Goal: Task Accomplishment & Management: Manage account settings

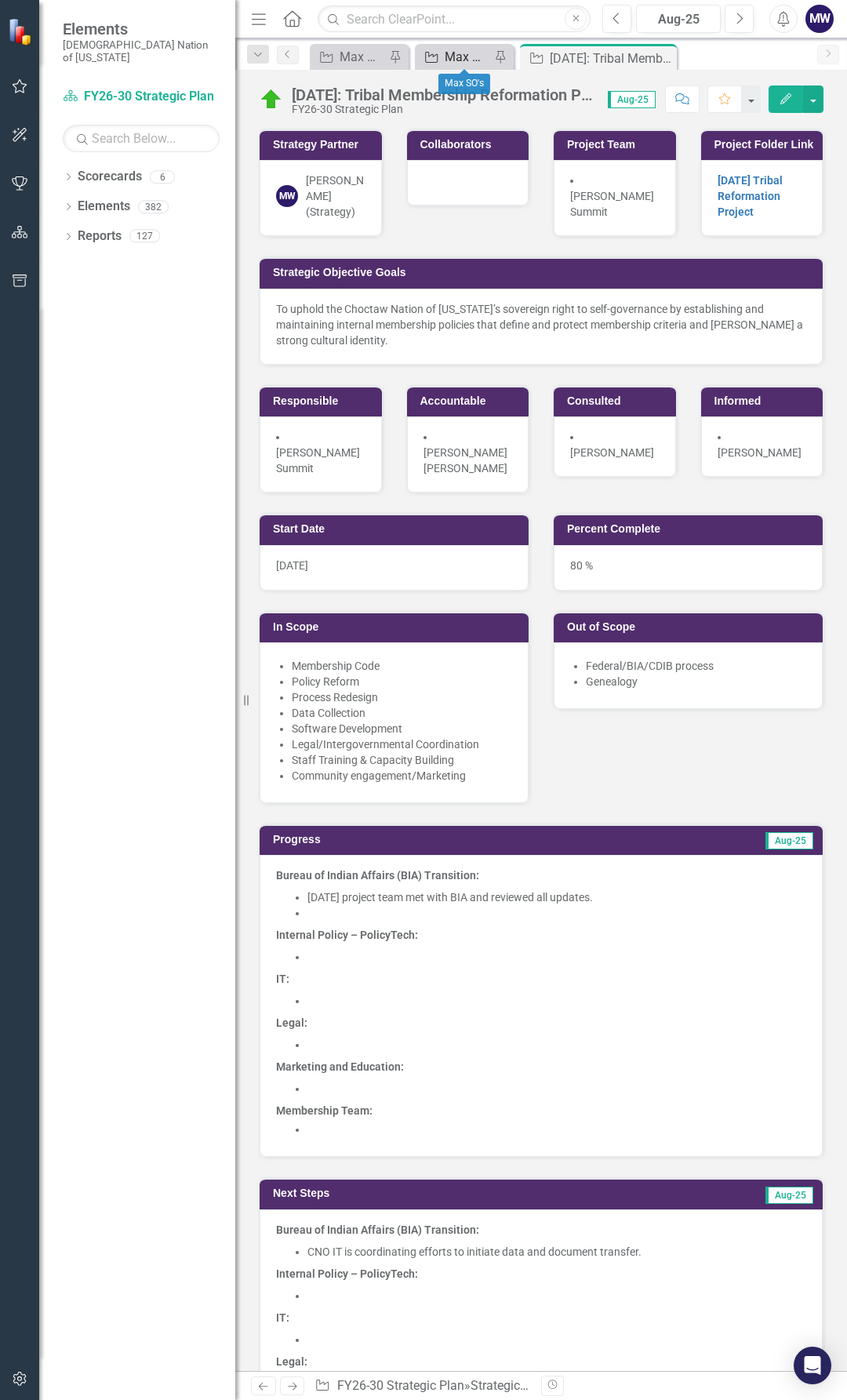
click at [451, 56] on div "Max SO's" at bounding box center [468, 57] width 46 height 20
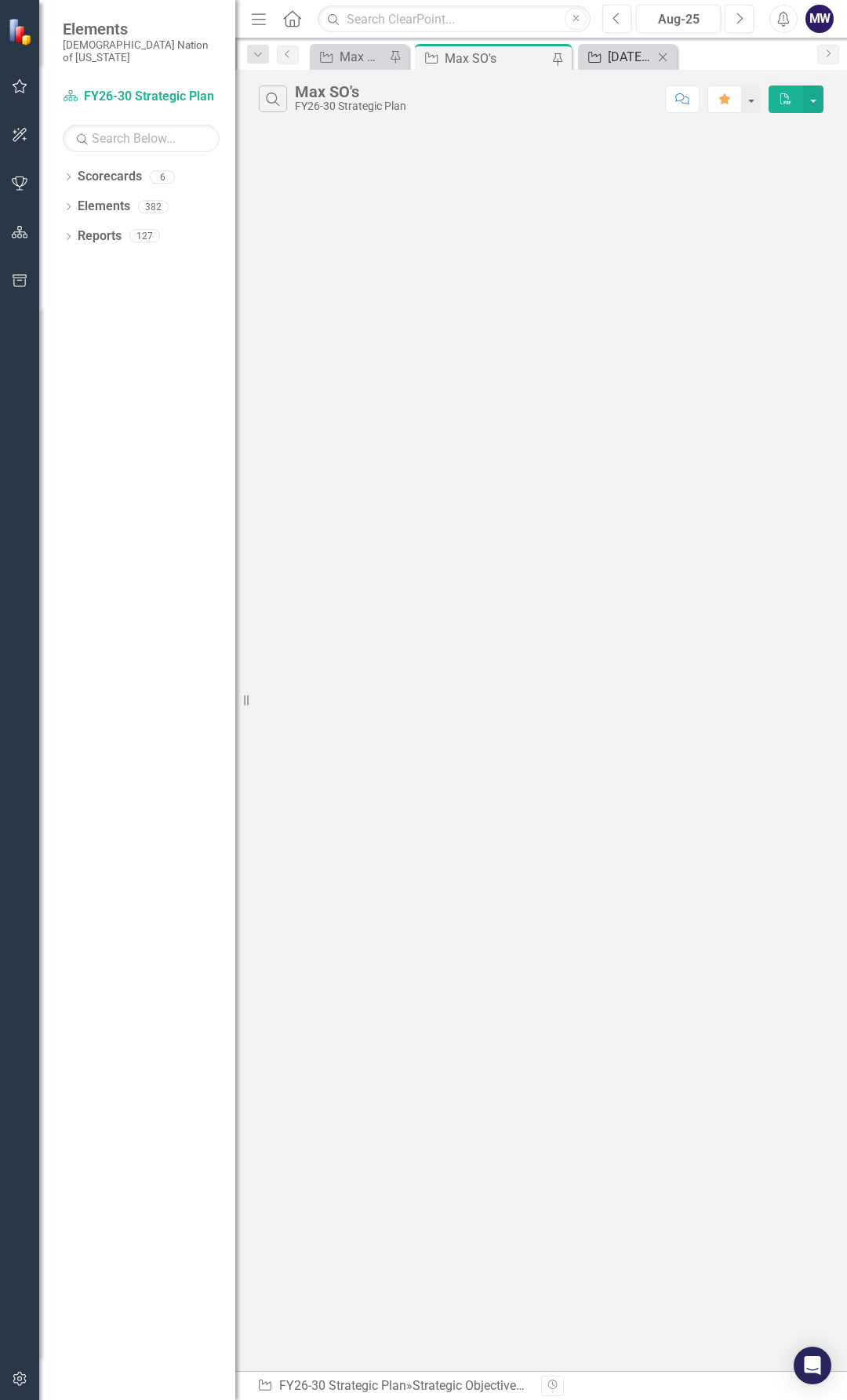
click at [618, 47] on div "[DATE]: Tribal Membership Reformation Project" at bounding box center [631, 57] width 46 height 20
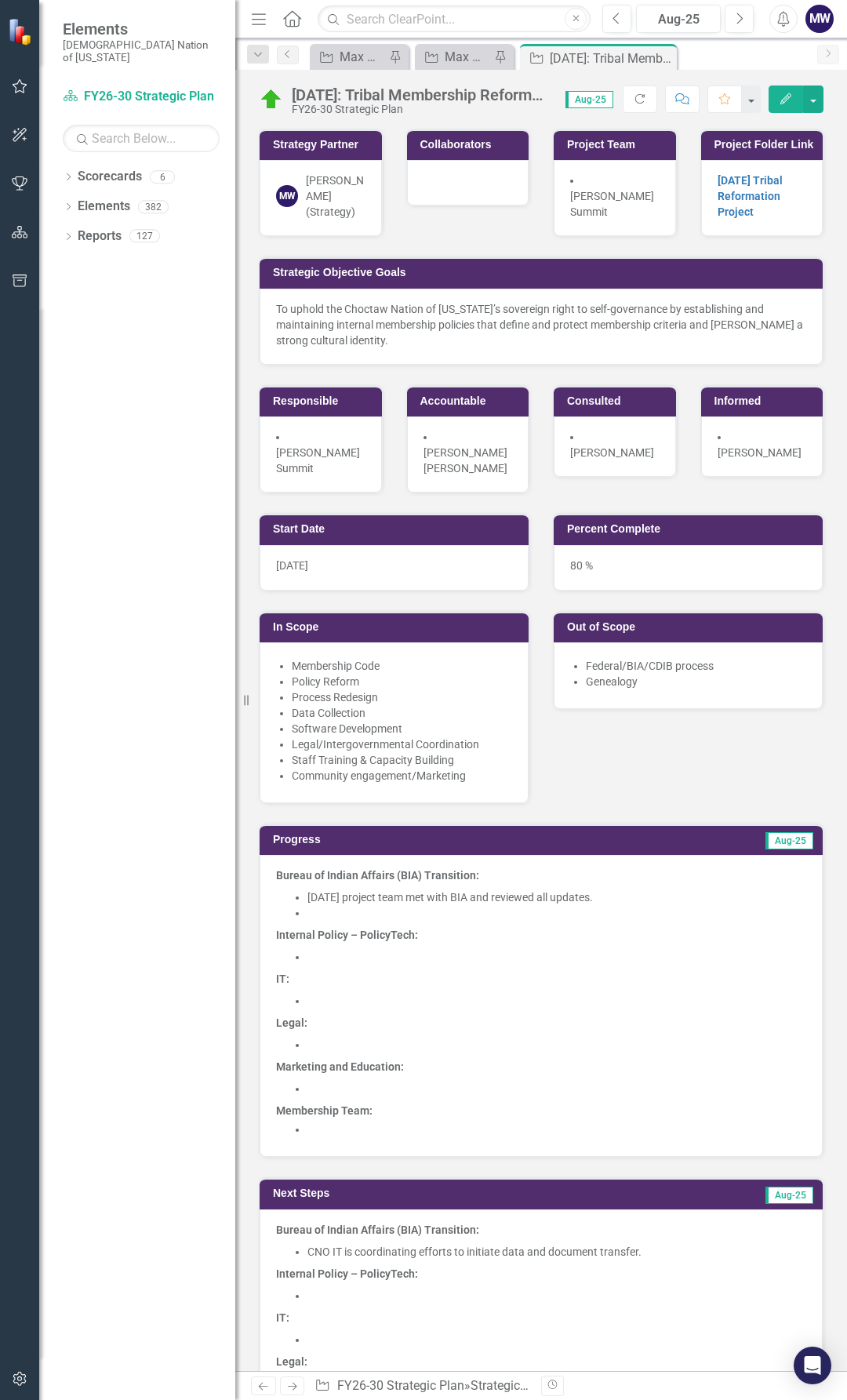
click at [398, 348] on p "To uphold the Choctaw Nation of Oklahoma’s sovereign right to self-governance b…" at bounding box center [541, 325] width 530 height 47
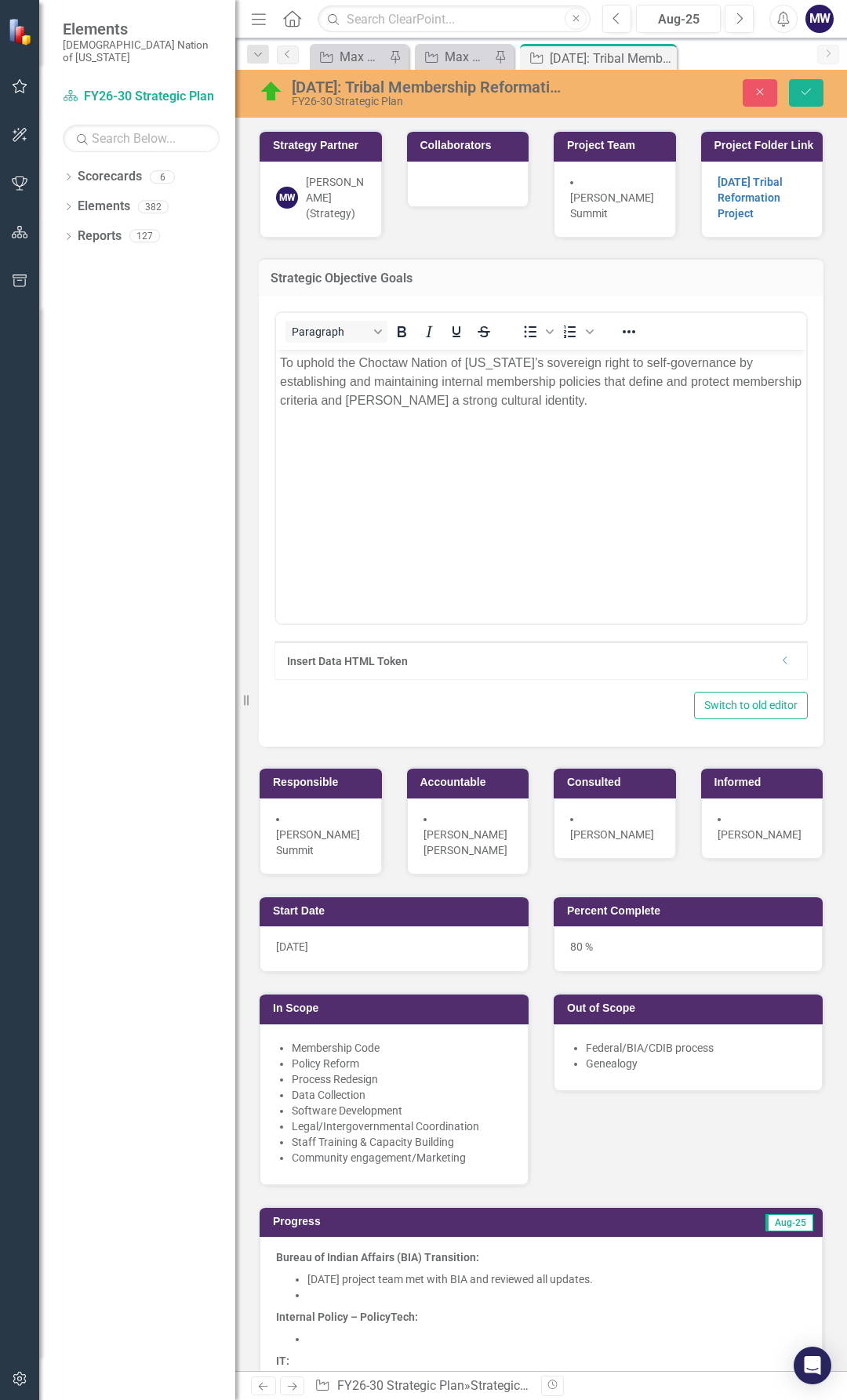
click at [622, 404] on p "To uphold the Choctaw Nation of Oklahoma’s sovereign right to self-governance b…" at bounding box center [541, 382] width 522 height 57
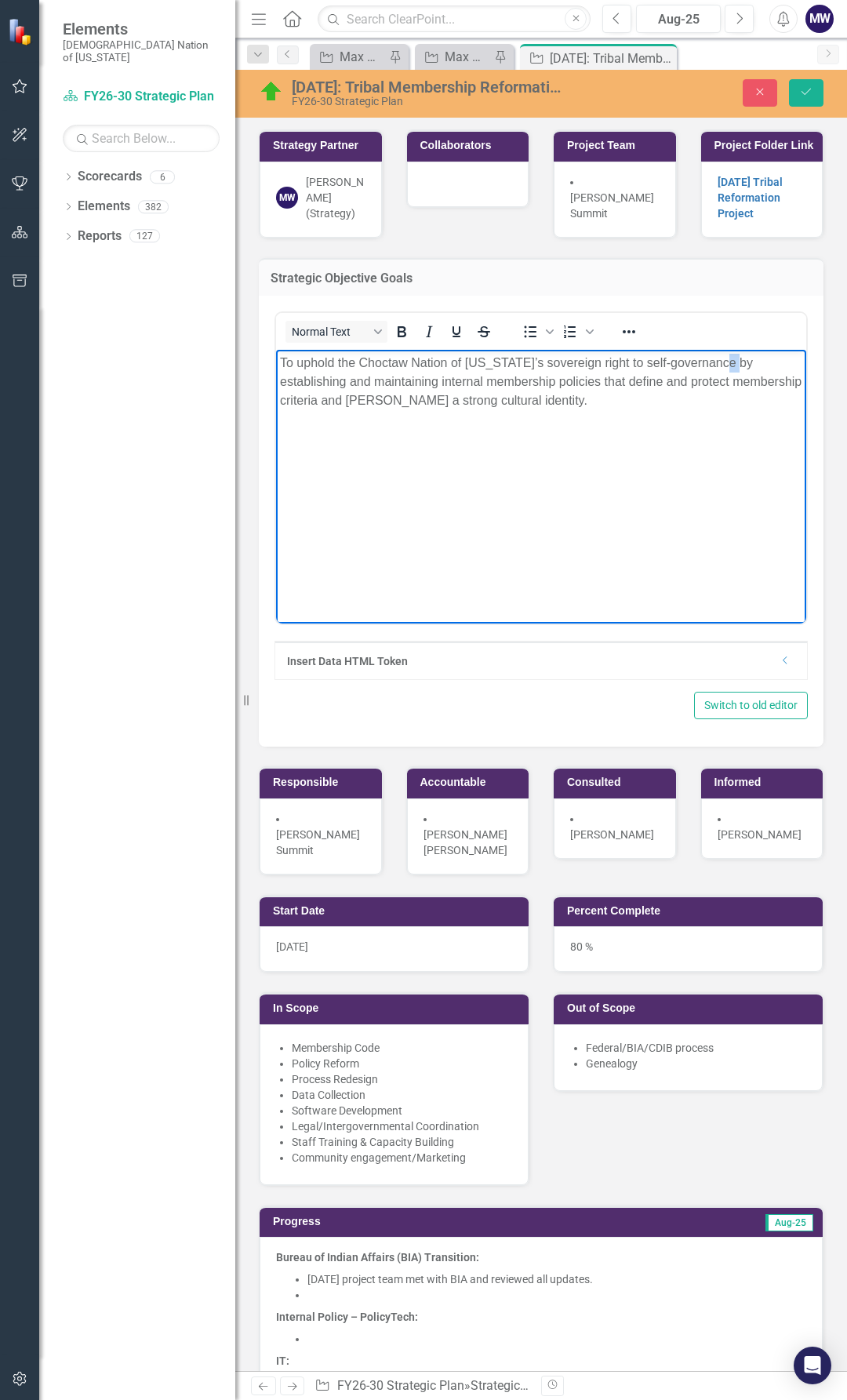
drag, startPoint x: 738, startPoint y: 368, endPoint x: 727, endPoint y: 369, distance: 11.0
click at [727, 369] on p "To uphold the Choctaw Nation of Oklahoma’s sovereign right to self-governance b…" at bounding box center [541, 382] width 522 height 57
click at [668, 384] on p "To uphold the Choctaw Nation of Oklahoma’s sovereign right to self-governance b…" at bounding box center [541, 382] width 522 height 57
drag, startPoint x: 337, startPoint y: 382, endPoint x: 288, endPoint y: 373, distance: 49.8
click at [288, 373] on p "To uphold the Choctaw Nation of Oklahoma’s sovereign right to self-governance b…" at bounding box center [541, 382] width 522 height 57
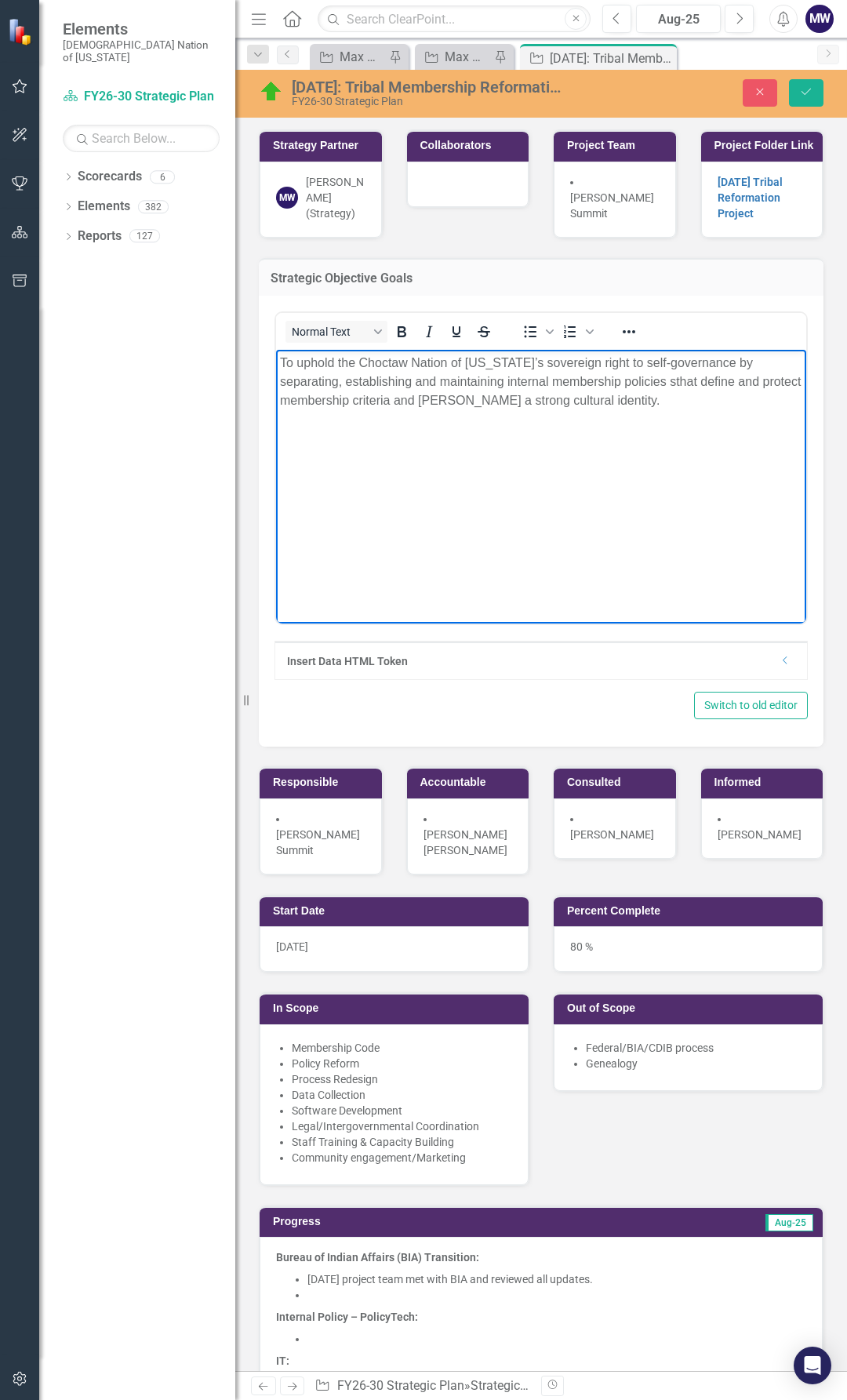
click at [675, 386] on p "To uphold the Choctaw Nation of Oklahoma’s sovereign right to self-governance b…" at bounding box center [541, 382] width 522 height 57
click at [338, 386] on p "To uphold the Choctaw Nation of Oklahoma’s sovereign right to self-governance b…" at bounding box center [541, 382] width 522 height 57
drag, startPoint x: 760, startPoint y: 399, endPoint x: 570, endPoint y: 399, distance: 190.0
click at [570, 399] on p "To uphold the Choctaw Nation of Oklahoma’s sovereign right to self-governance b…" at bounding box center [541, 392] width 522 height 76
click at [813, 94] on icon "Save" at bounding box center [807, 92] width 14 height 11
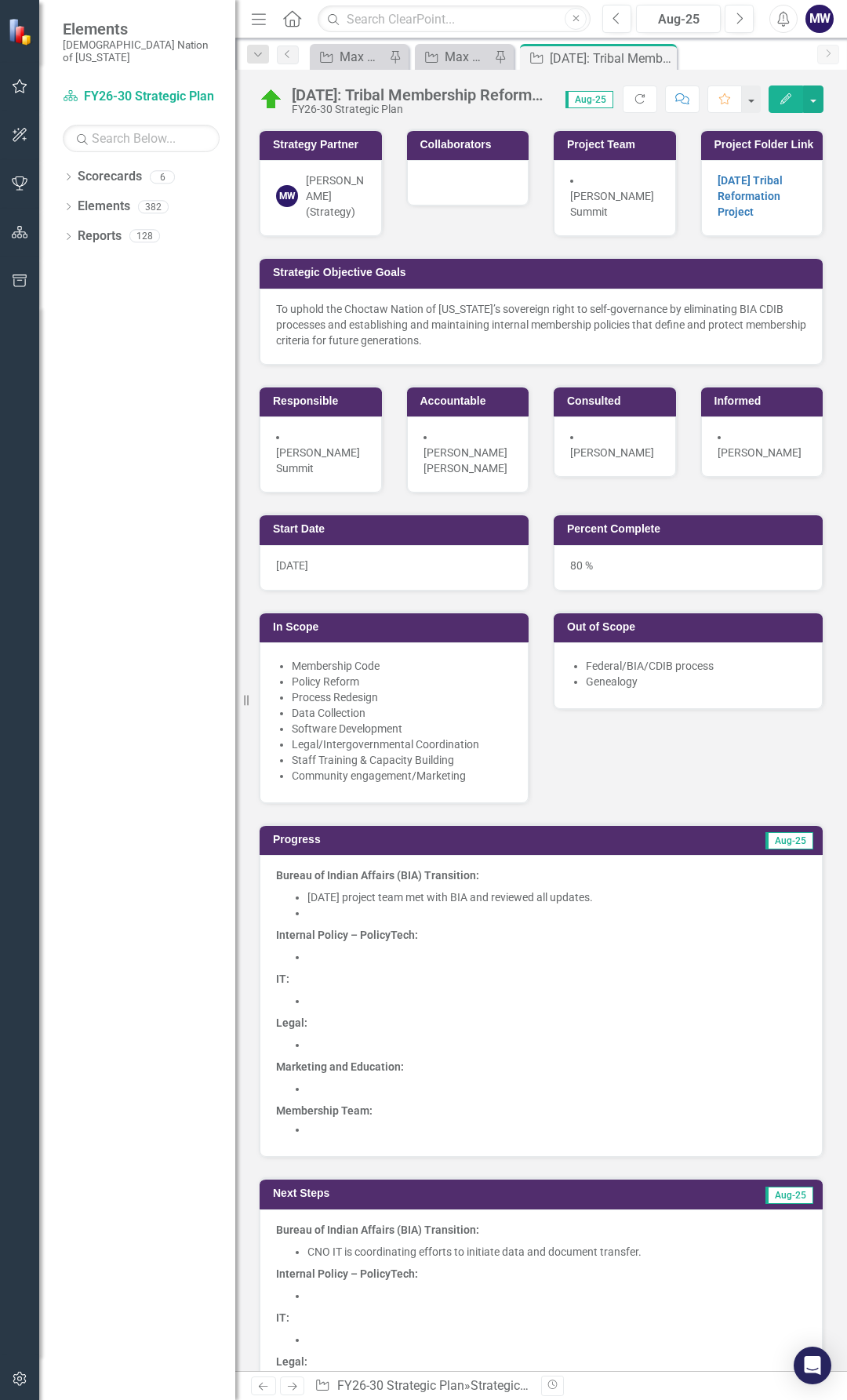
click at [485, 341] on p "To uphold the Choctaw Nation of Oklahoma’s sovereign right to self-governance b…" at bounding box center [541, 325] width 530 height 47
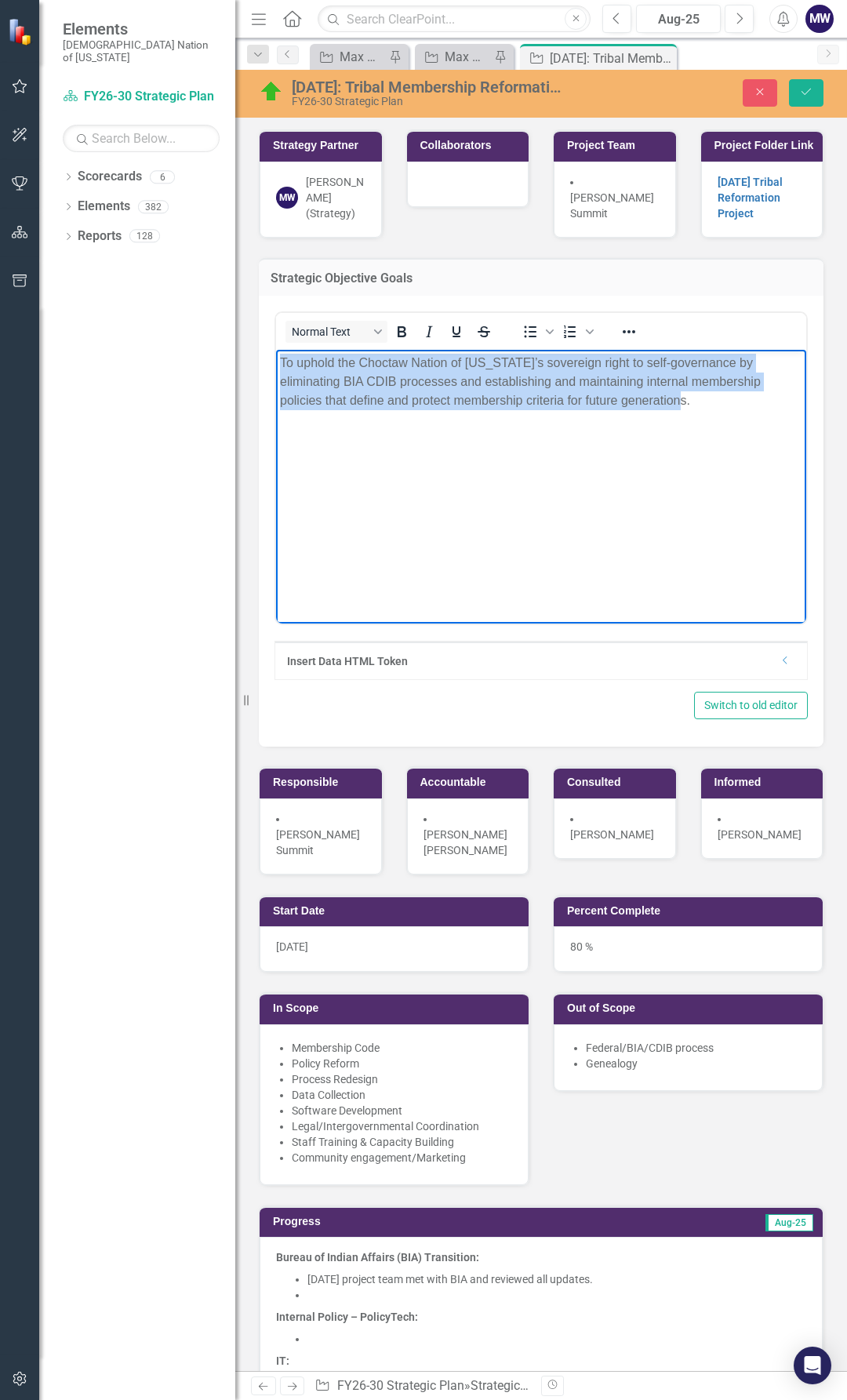
drag, startPoint x: 702, startPoint y: 407, endPoint x: 204, endPoint y: 366, distance: 499.7
click at [277, 366] on html "To uphold the Choctaw Nation of Oklahoma’s sovereign right to self-governance b…" at bounding box center [541, 467] width 530 height 236
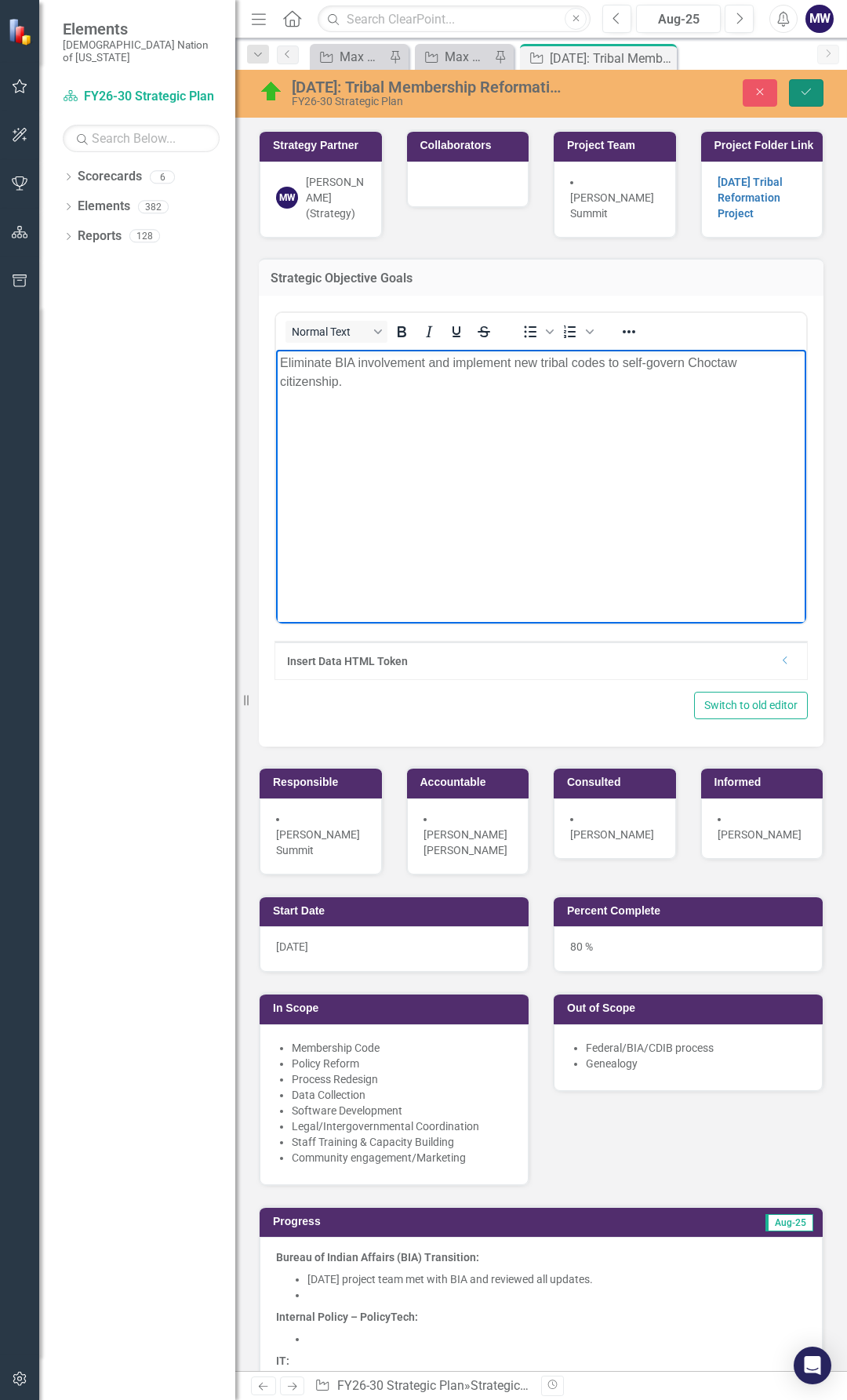
click at [801, 93] on icon "Save" at bounding box center [807, 92] width 14 height 11
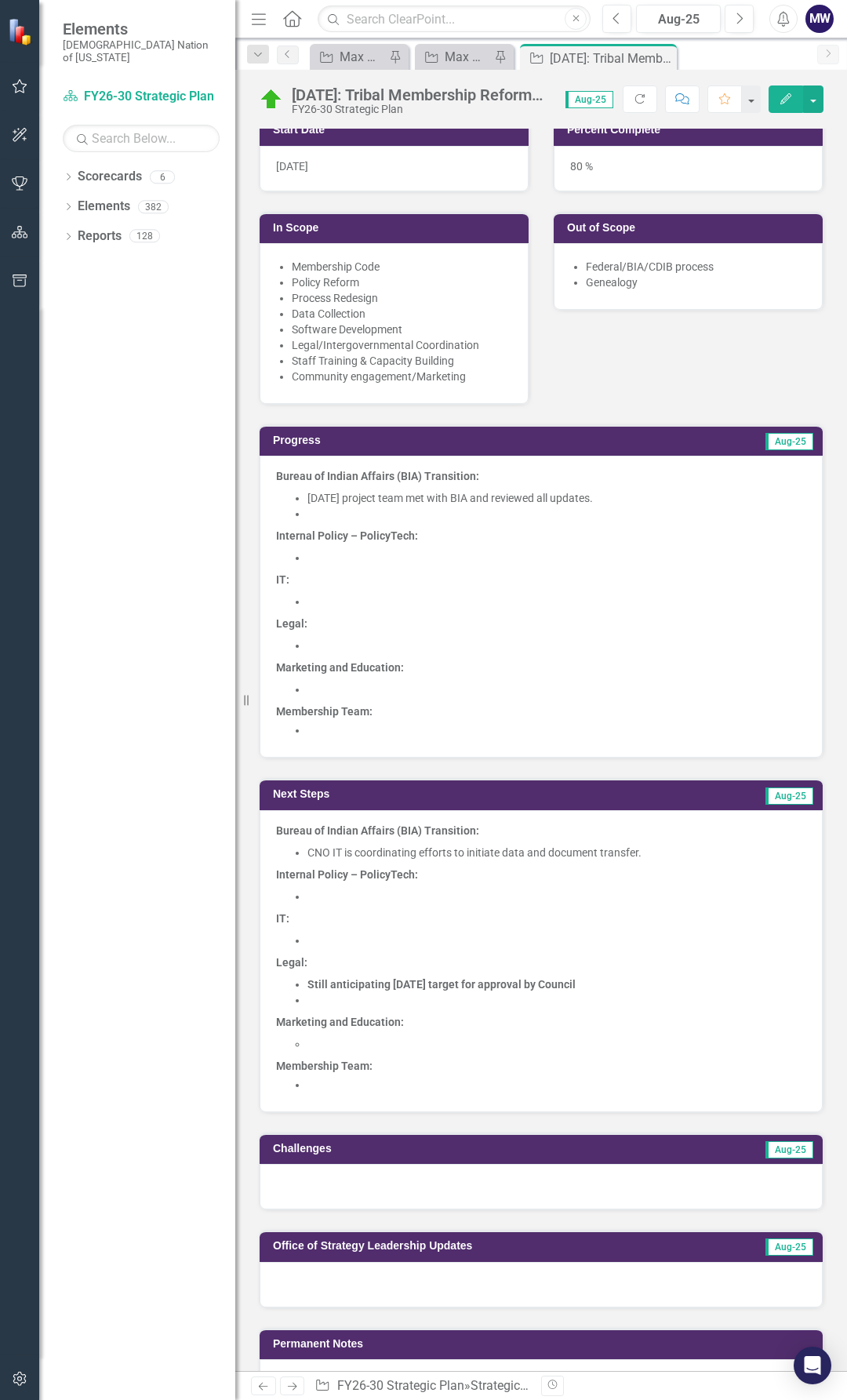
scroll to position [392, 0]
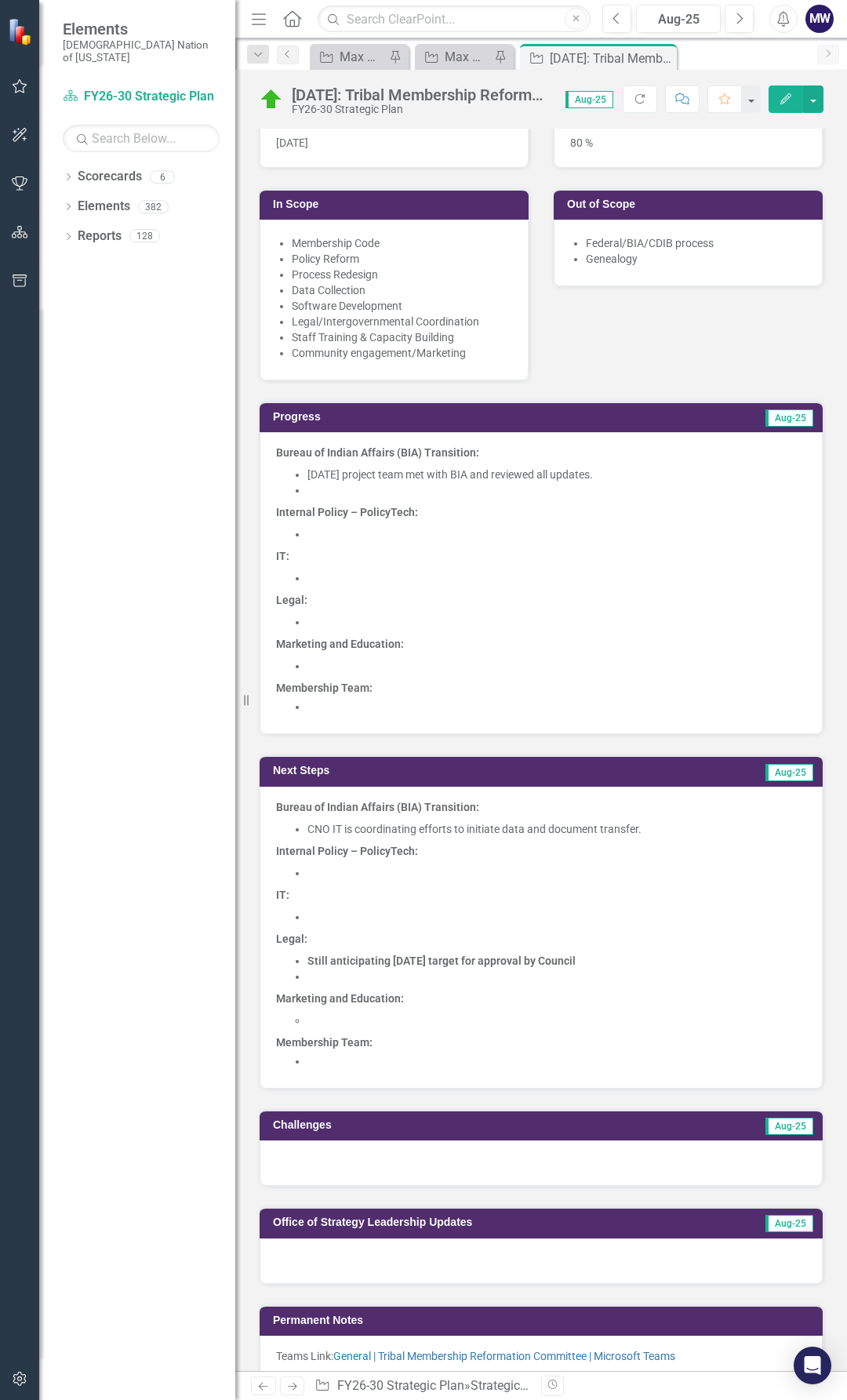
click at [309, 477] on li "[DATE] project team met with BIA and reviewed all updates." at bounding box center [556, 474] width 499 height 16
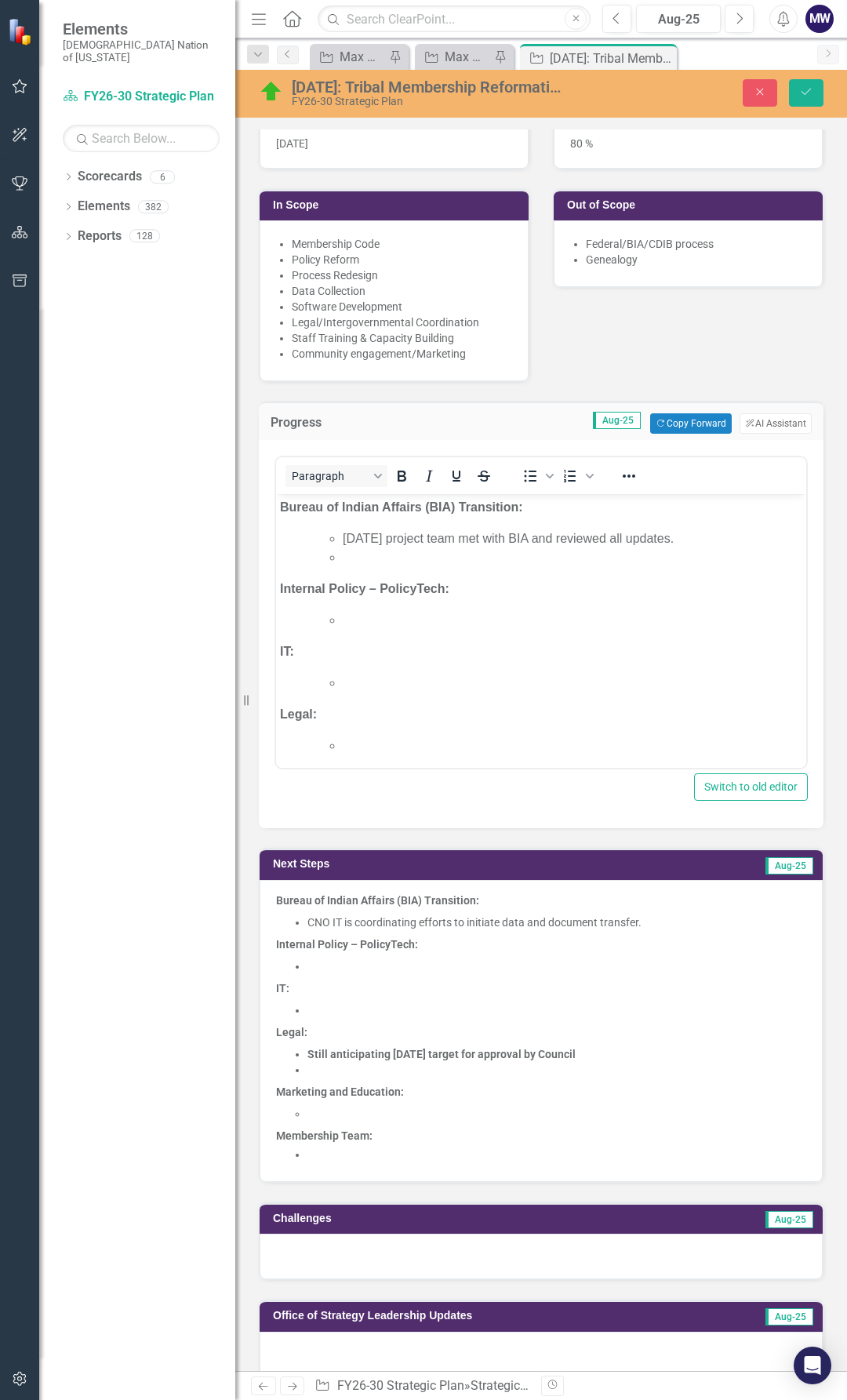
scroll to position [0, 0]
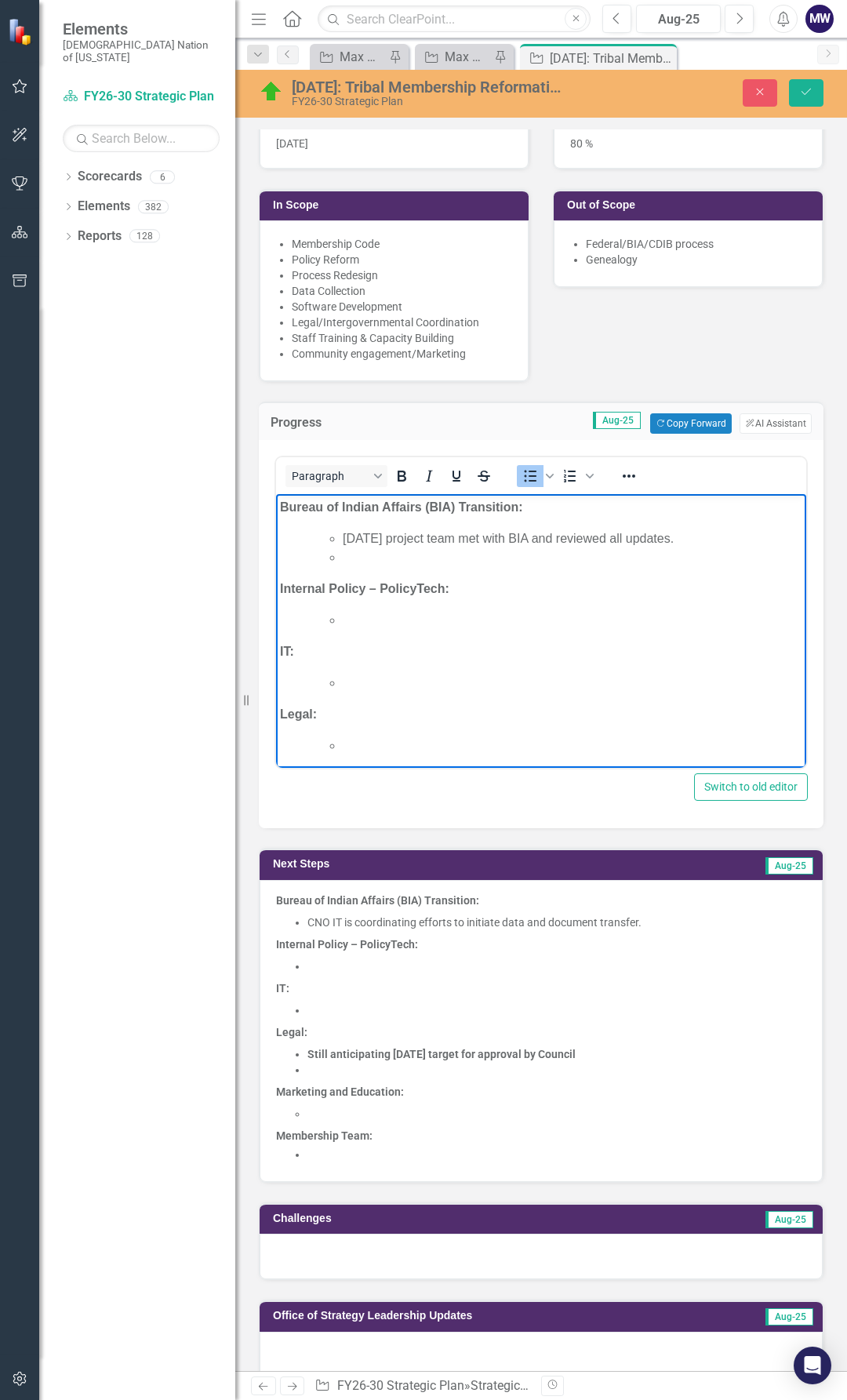
click at [345, 542] on li "[DATE] project team met with BIA and reviewed all updates." at bounding box center [573, 539] width 460 height 19
click at [358, 533] on li "Rich Text Area. Press ALT-0 for help." at bounding box center [573, 539] width 460 height 19
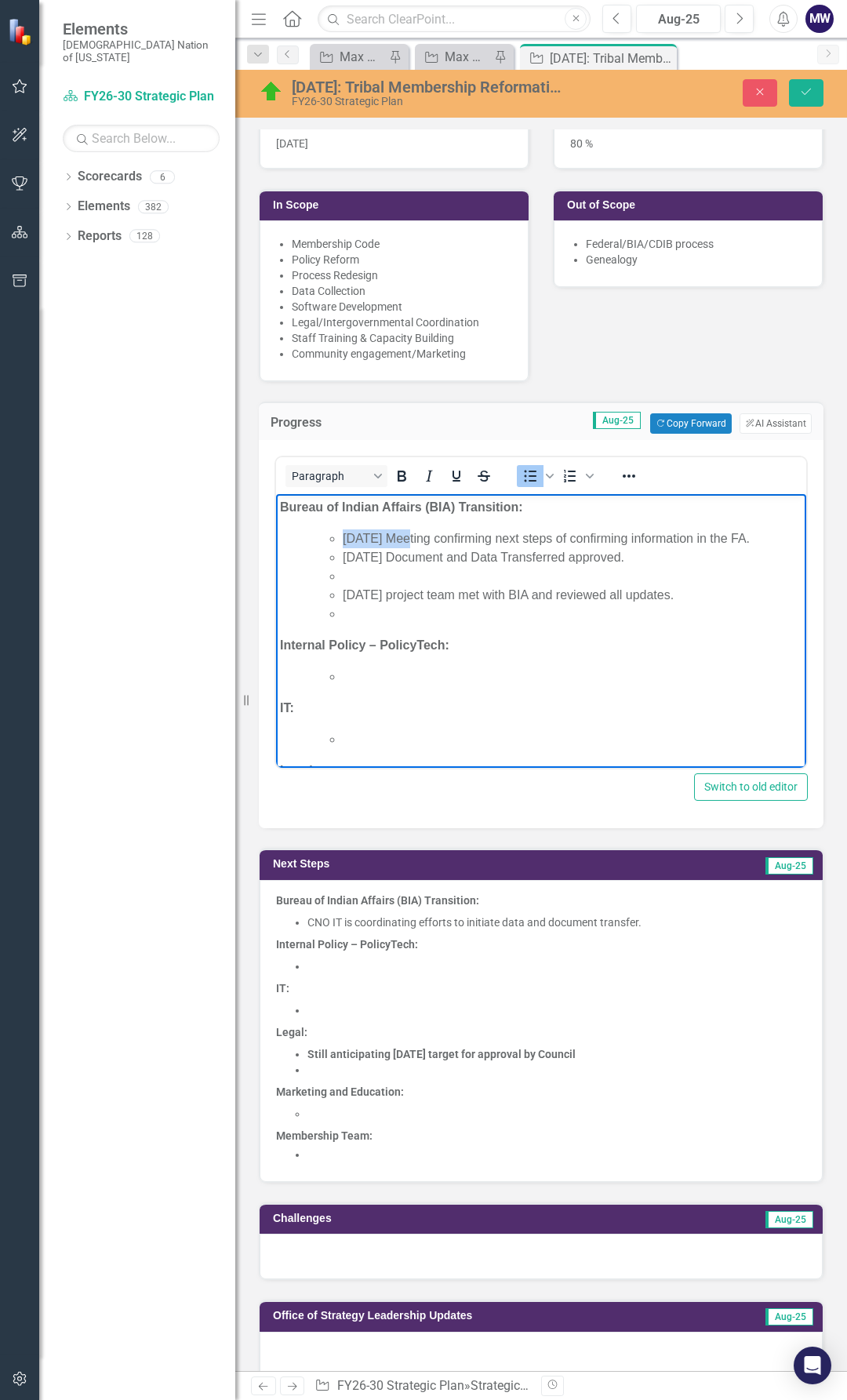
drag, startPoint x: 407, startPoint y: 537, endPoint x: 337, endPoint y: 532, distance: 70.2
click at [337, 532] on ul "08-04-2025 Meeting confirming next steps of confirming information in the FA. 0…" at bounding box center [556, 576] width 491 height 94
drag, startPoint x: 407, startPoint y: 574, endPoint x: 342, endPoint y: 574, distance: 65.0
click at [342, 574] on ul "August 4, 2025 Meeting confirming next steps of confirming information in the F…" at bounding box center [556, 576] width 491 height 94
click at [429, 542] on span "August 4, 2025 Meeting confirming next steps of confirming information in the F…" at bounding box center [546, 538] width 407 height 13
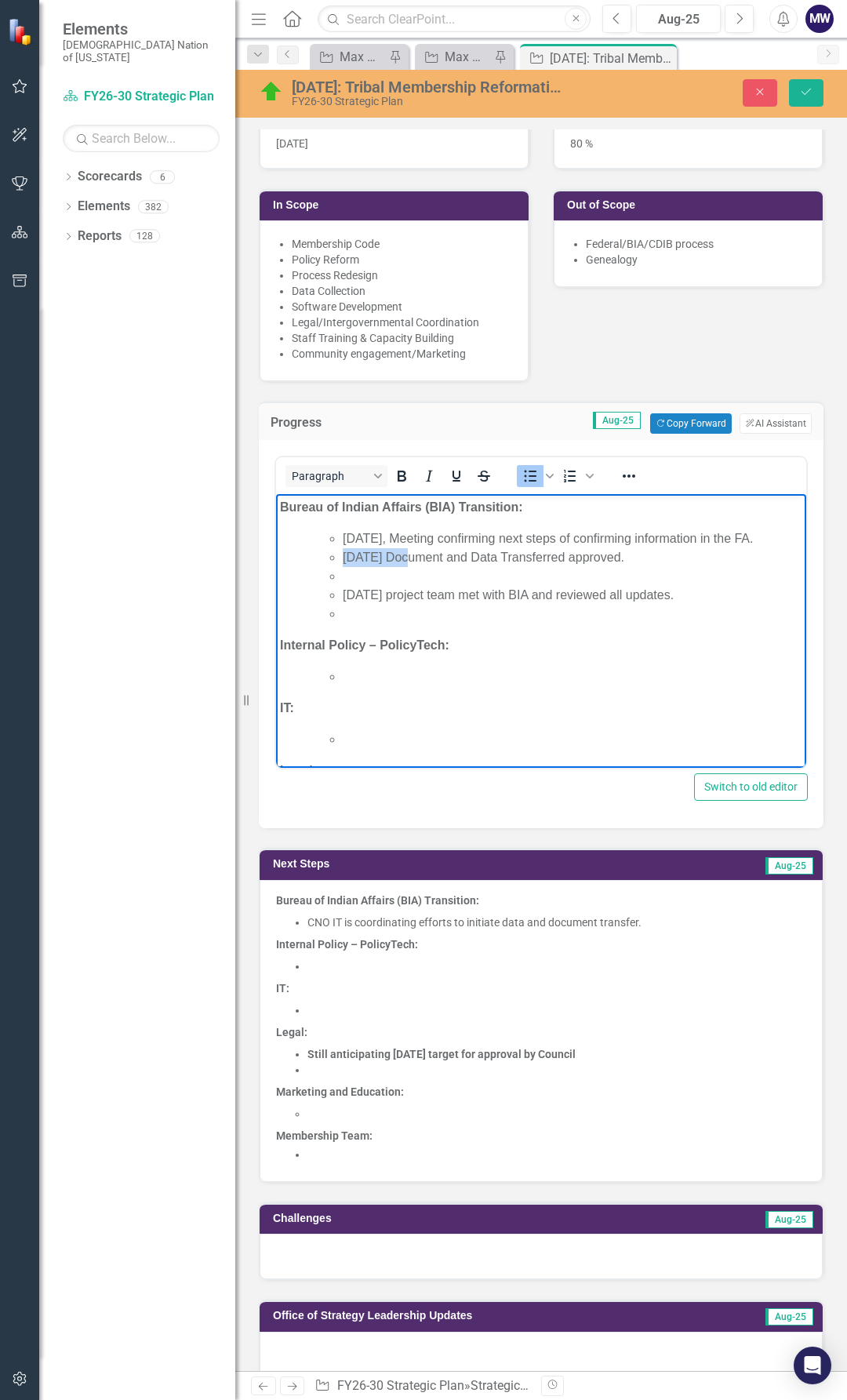
drag, startPoint x: 406, startPoint y: 577, endPoint x: 344, endPoint y: 575, distance: 62.0
click at [344, 567] on li "08-05-2025 Document and Data Transferred approved." at bounding box center [573, 558] width 460 height 19
click at [372, 586] on li "Rich Text Area. Press ALT-0 for help." at bounding box center [573, 577] width 460 height 19
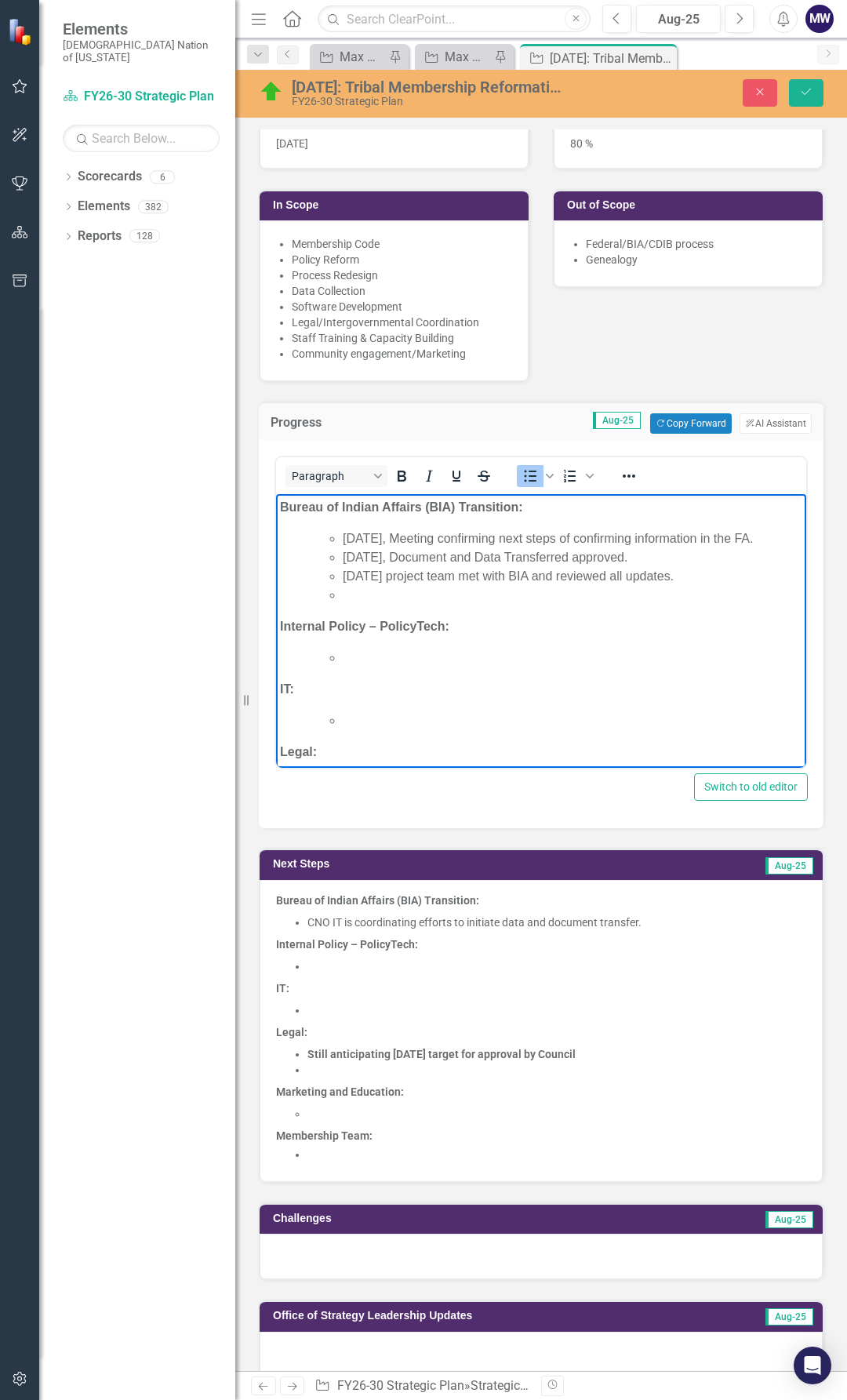
click at [615, 567] on li "August 5, 2025, Document and Data Transferred approved." at bounding box center [573, 558] width 460 height 19
drag, startPoint x: 642, startPoint y: 579, endPoint x: 595, endPoint y: 577, distance: 47.0
click at [595, 567] on li "August 5, 2025, Document and Data Transferred was approved." at bounding box center [573, 558] width 460 height 19
click at [690, 567] on li "August 5, 2025, Document and Data Transfer was approved." at bounding box center [573, 558] width 460 height 19
drag, startPoint x: 433, startPoint y: 574, endPoint x: 344, endPoint y: 580, distance: 89.2
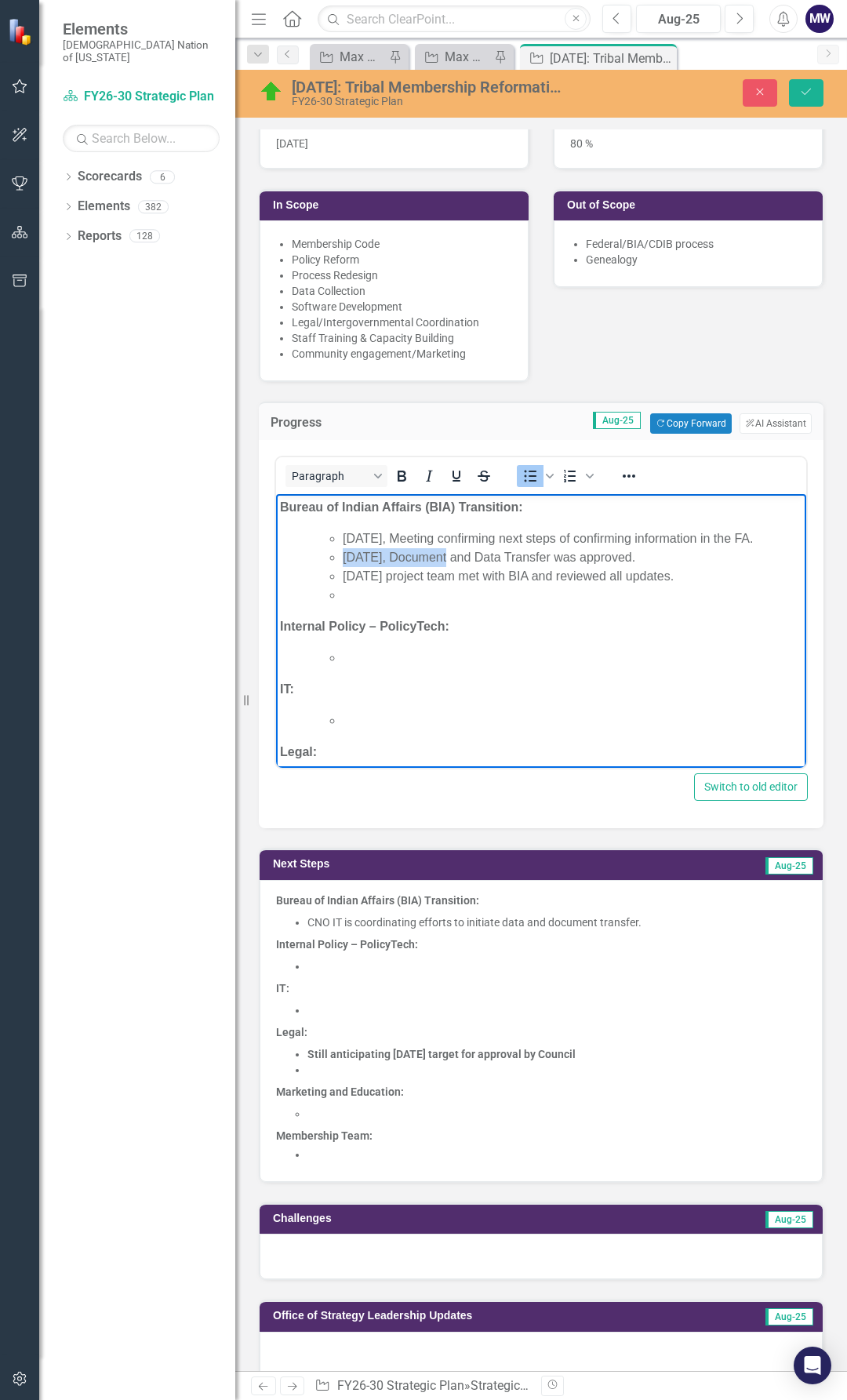
click at [344, 567] on li "August 5, 2025, Document and Data Transfer was approved." at bounding box center [573, 558] width 460 height 19
click at [618, 567] on li "Document and Data Transfer was approved." at bounding box center [573, 558] width 460 height 19
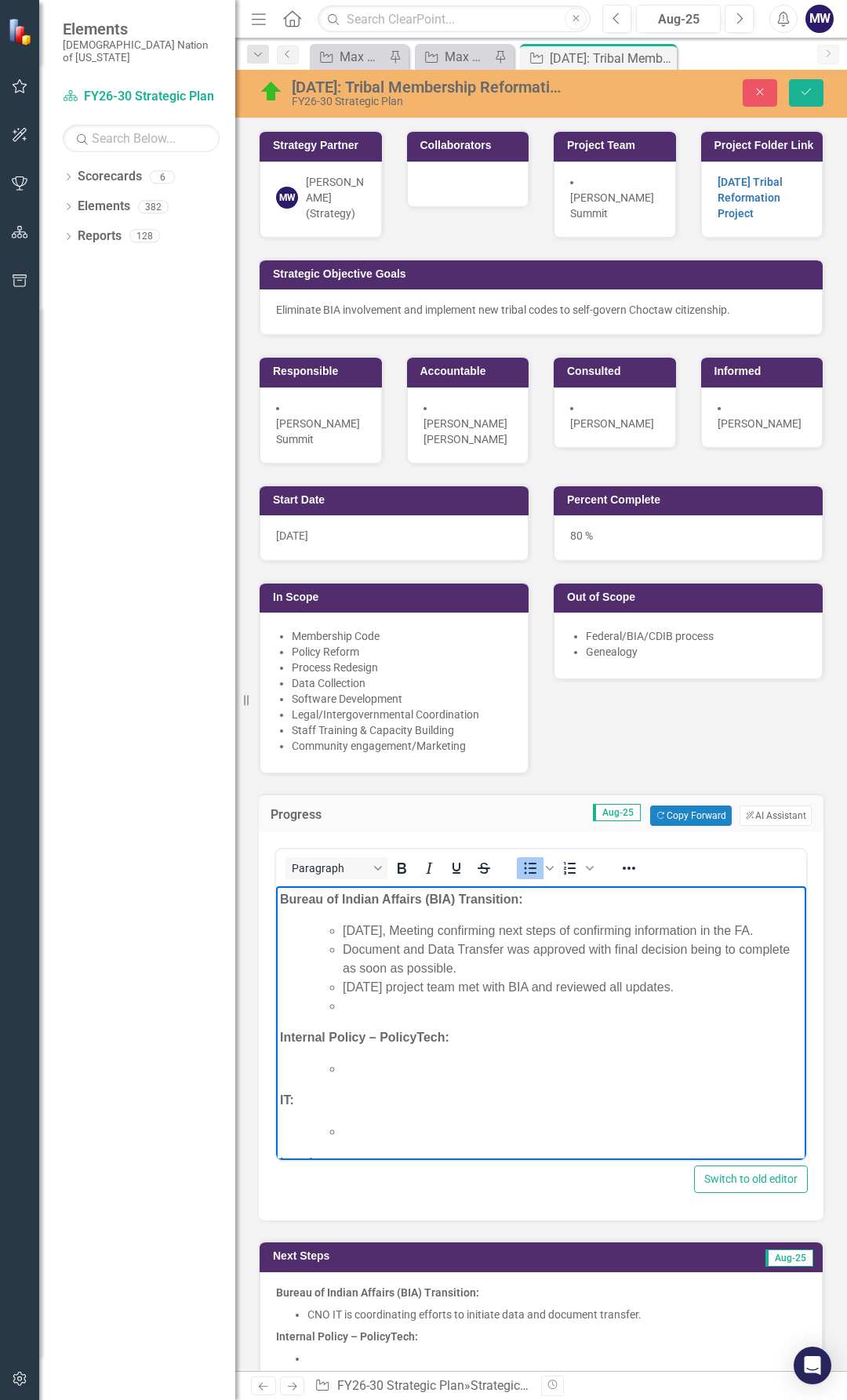
click at [392, 1016] on li "Rich Text Area. Press ALT-0 for help." at bounding box center [573, 1007] width 460 height 19
click at [396, 1016] on li "New M" at bounding box center [573, 1007] width 460 height 19
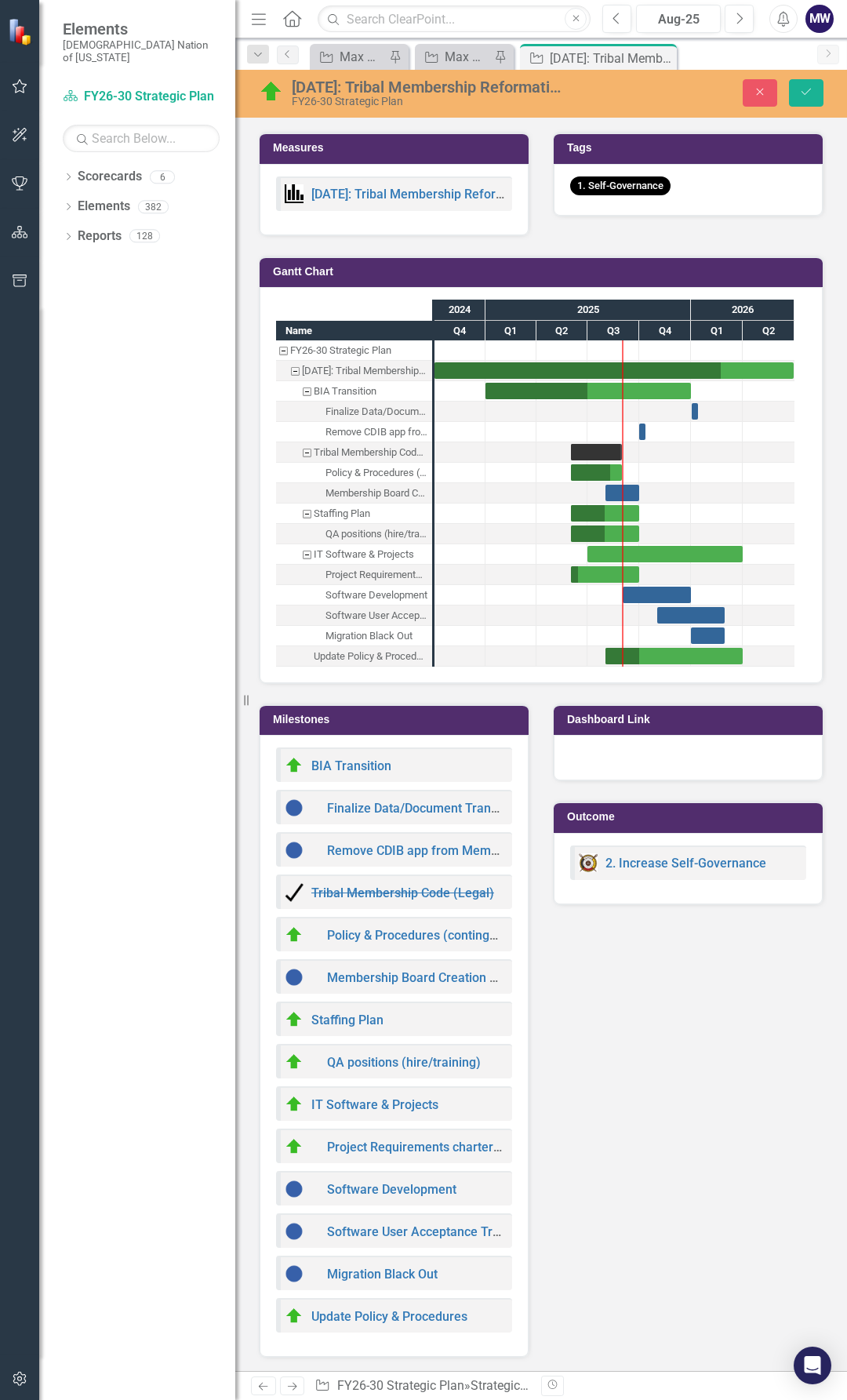
scroll to position [2981, 0]
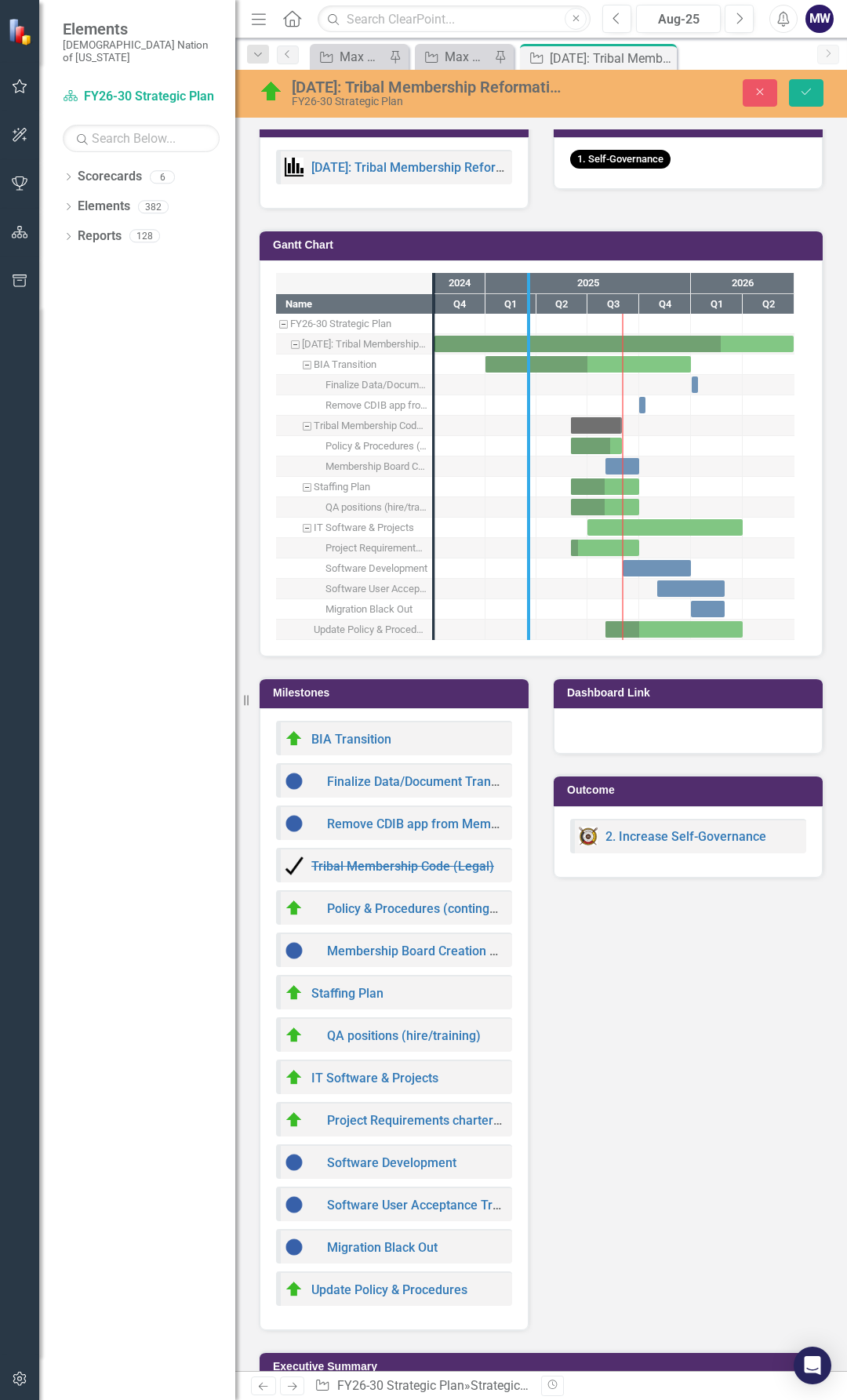
drag, startPoint x: 435, startPoint y: 627, endPoint x: 538, endPoint y: 622, distance: 103.1
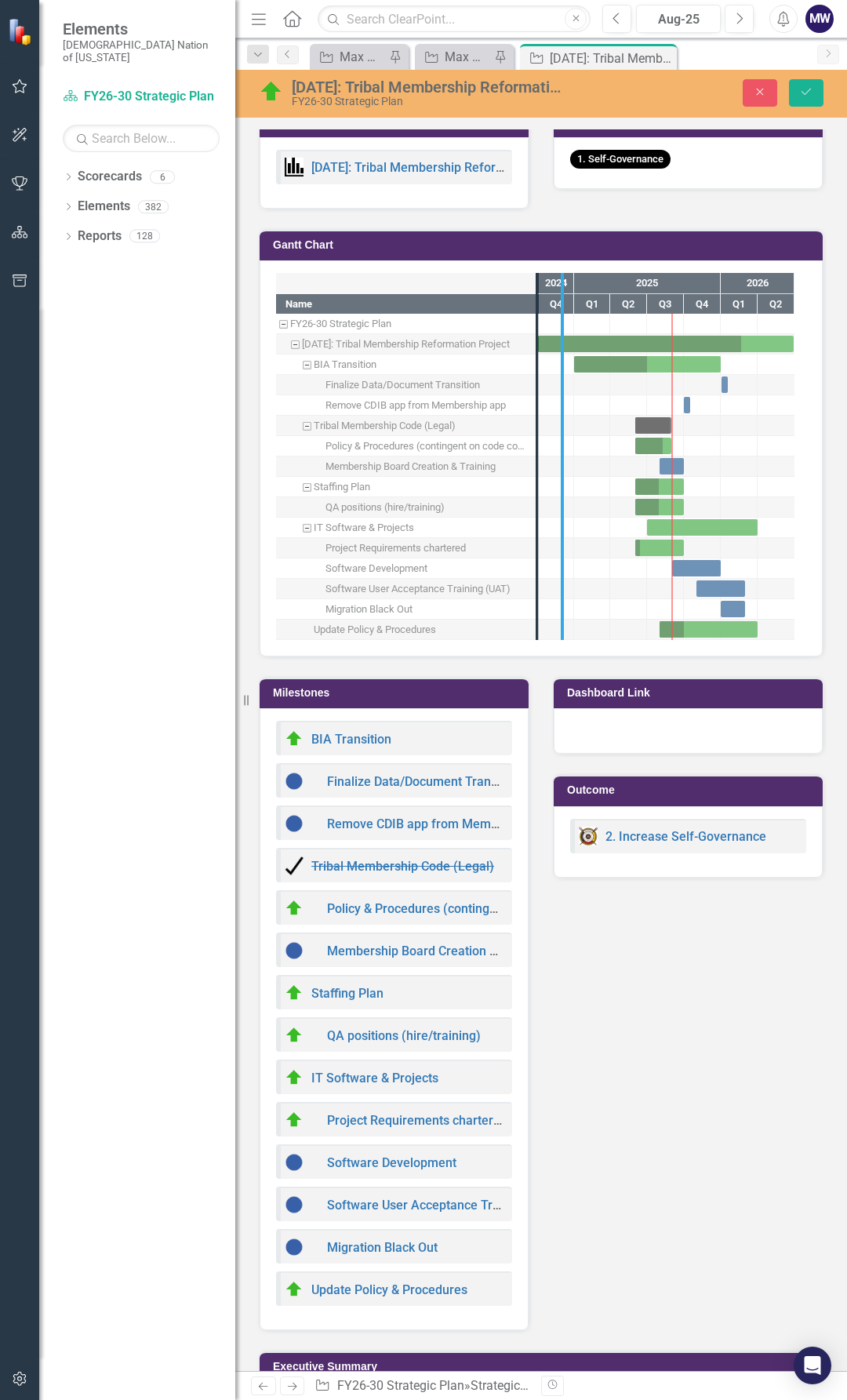
drag, startPoint x: 538, startPoint y: 622, endPoint x: 565, endPoint y: 622, distance: 27.0
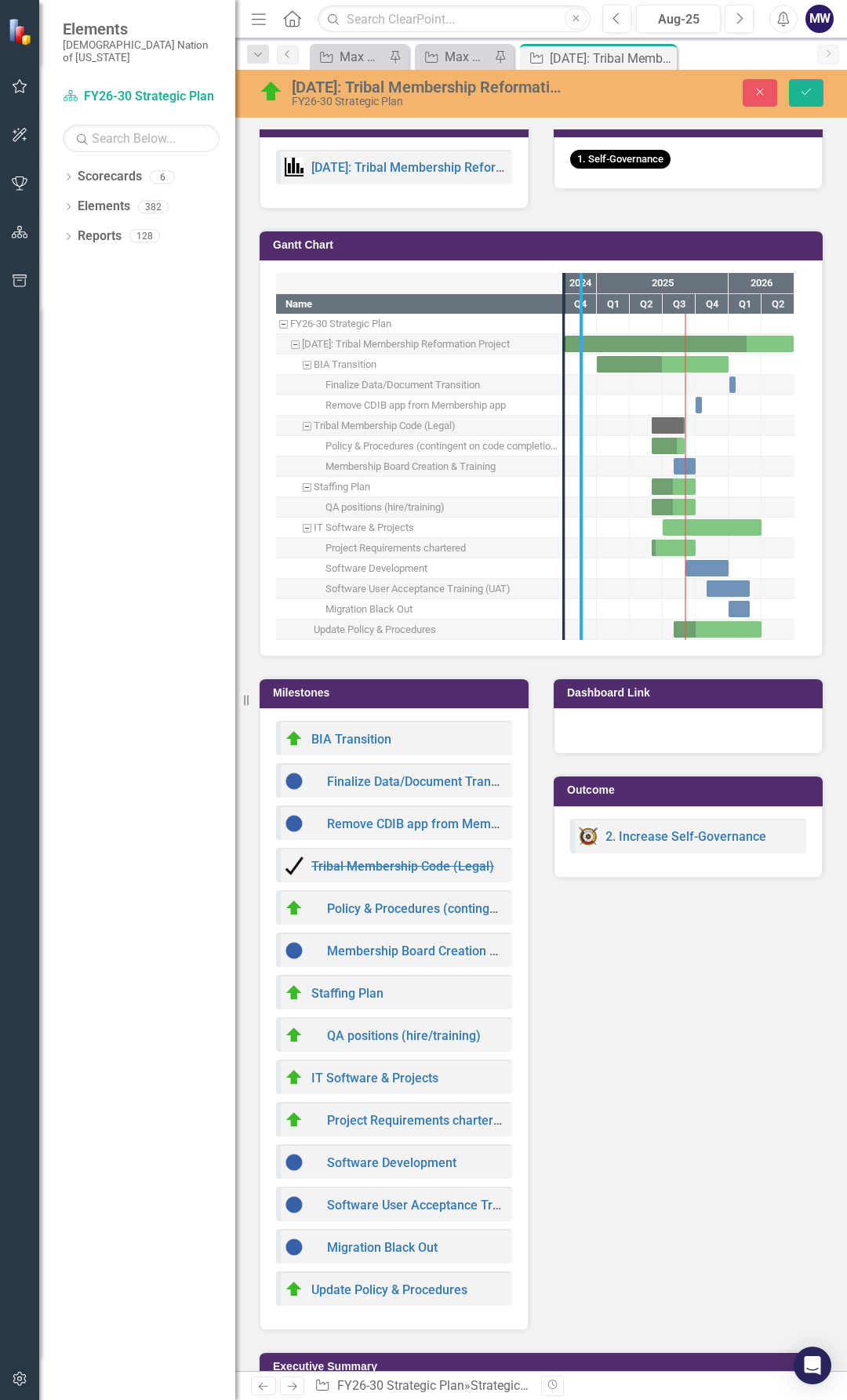
drag, startPoint x: 567, startPoint y: 532, endPoint x: 587, endPoint y: 531, distance: 20.0
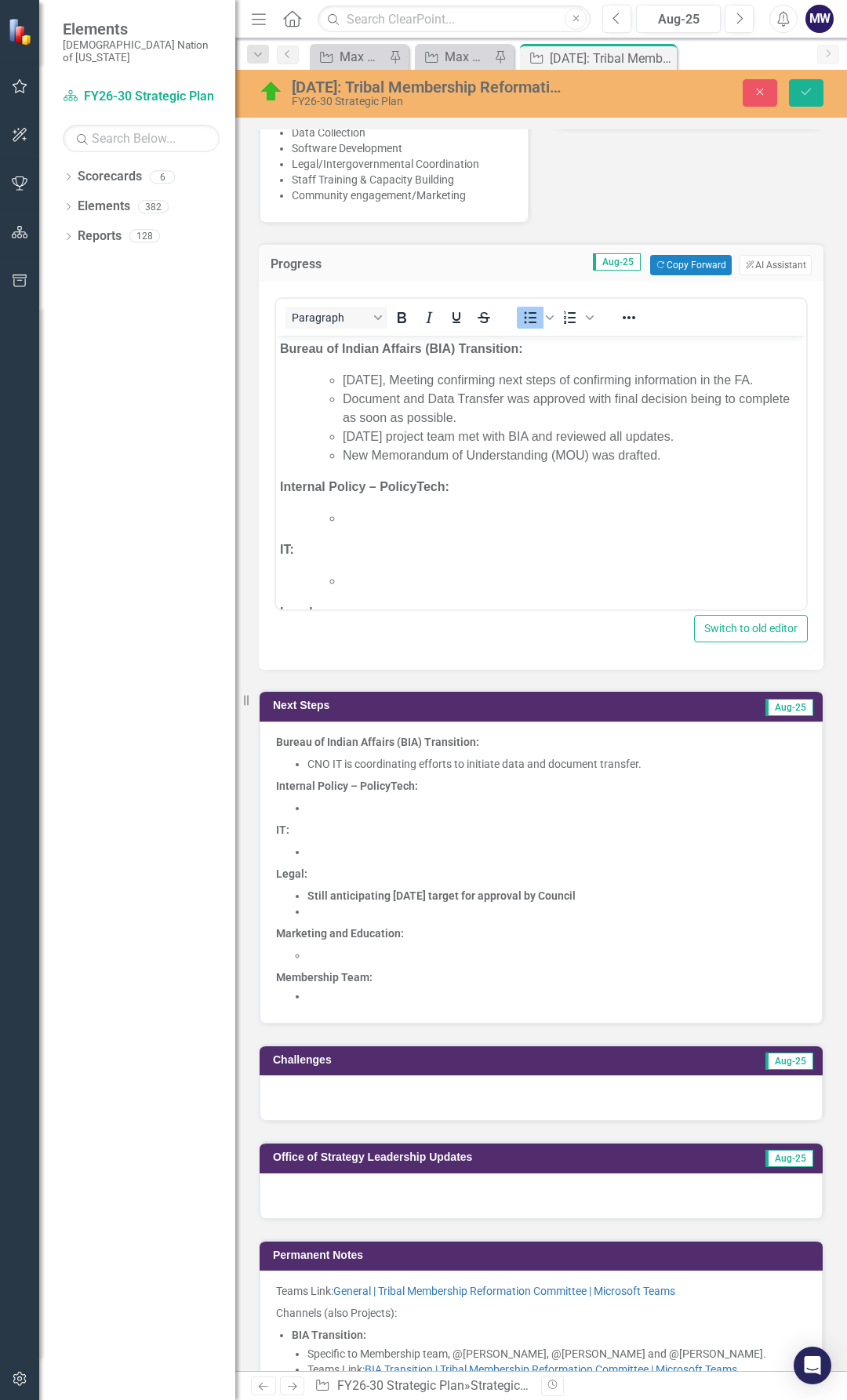
scroll to position [549, 0]
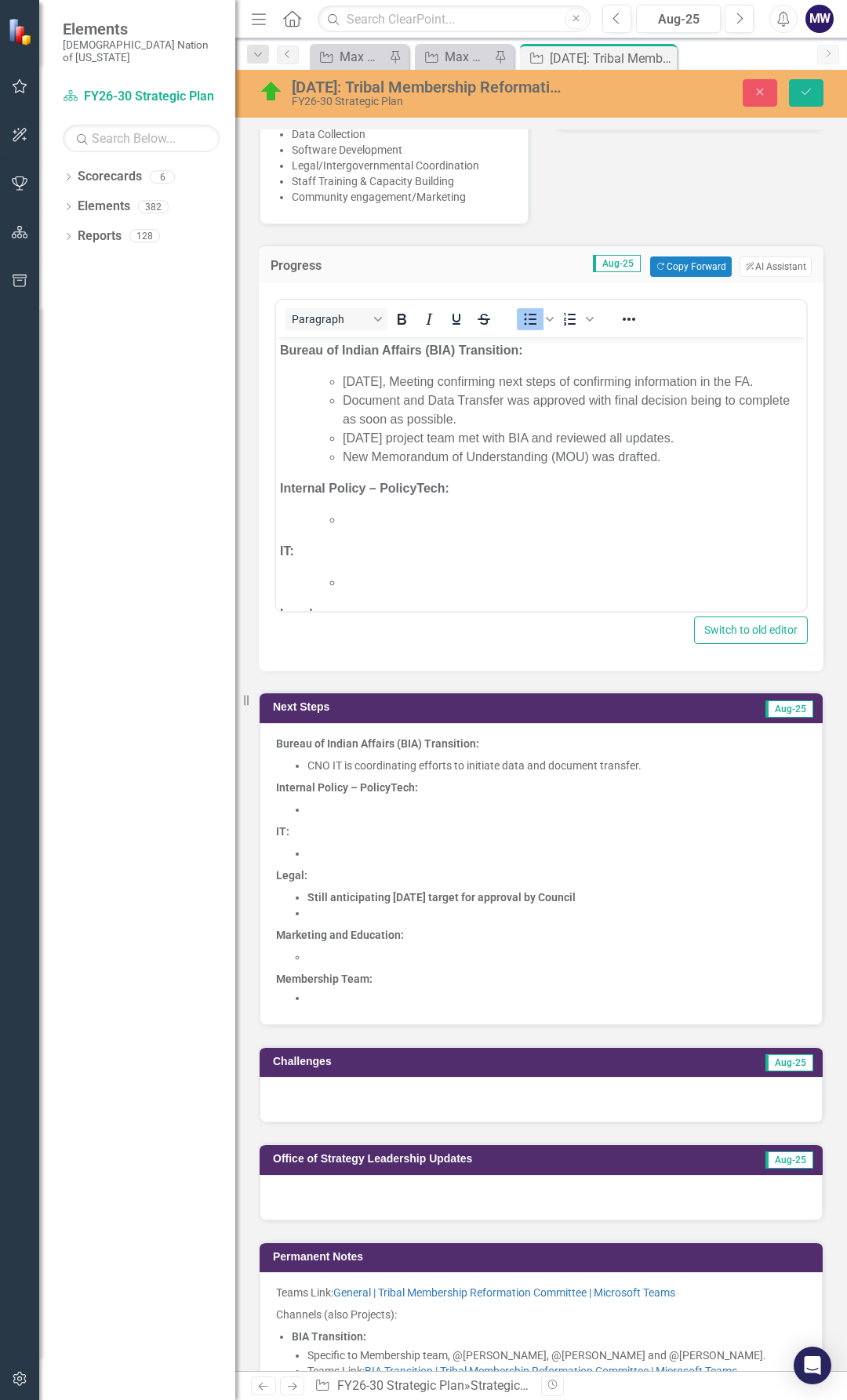
click at [354, 761] on li "CNO IT is coordinating efforts to initiate data and document transfer." at bounding box center [556, 766] width 499 height 16
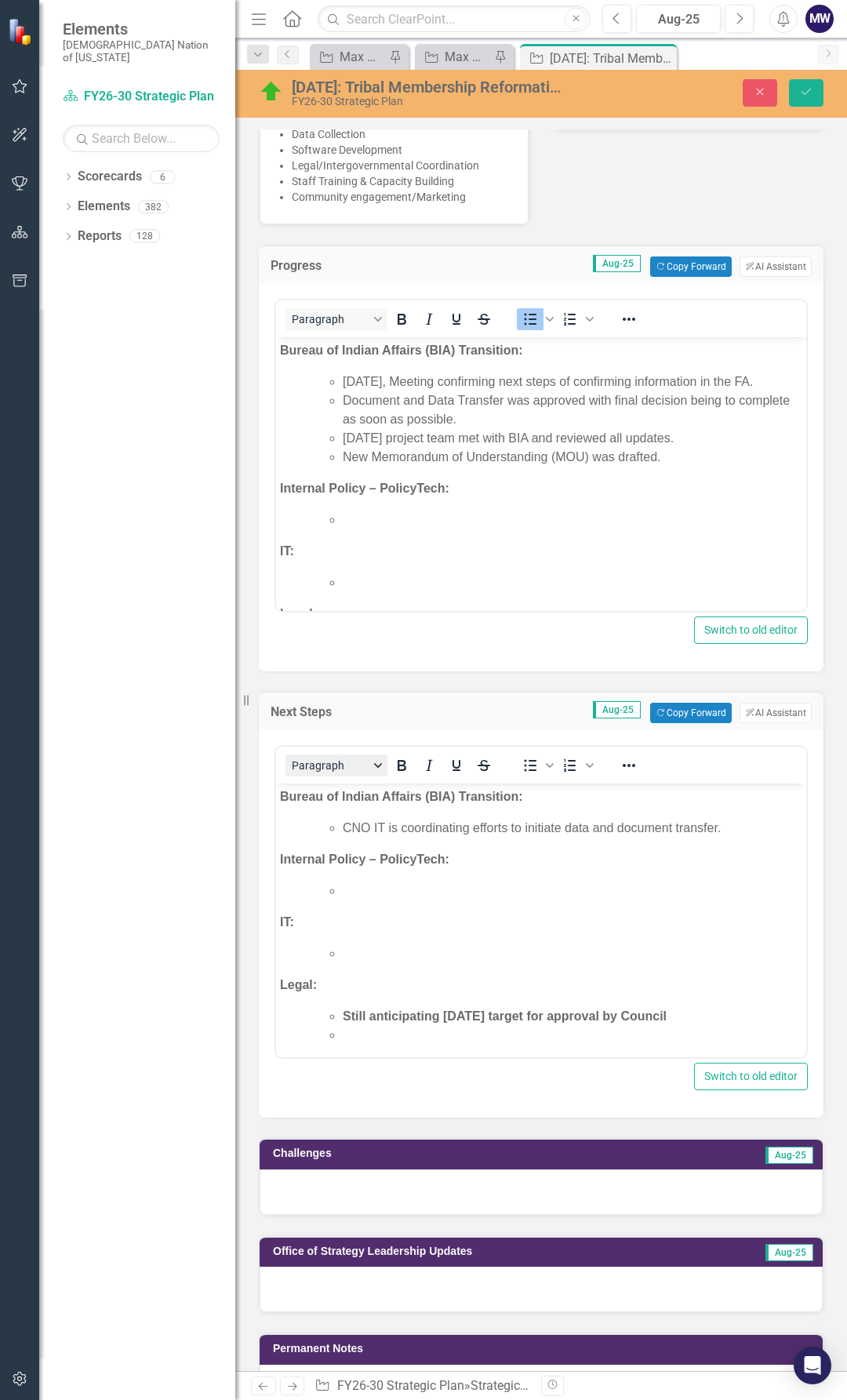
scroll to position [0, 0]
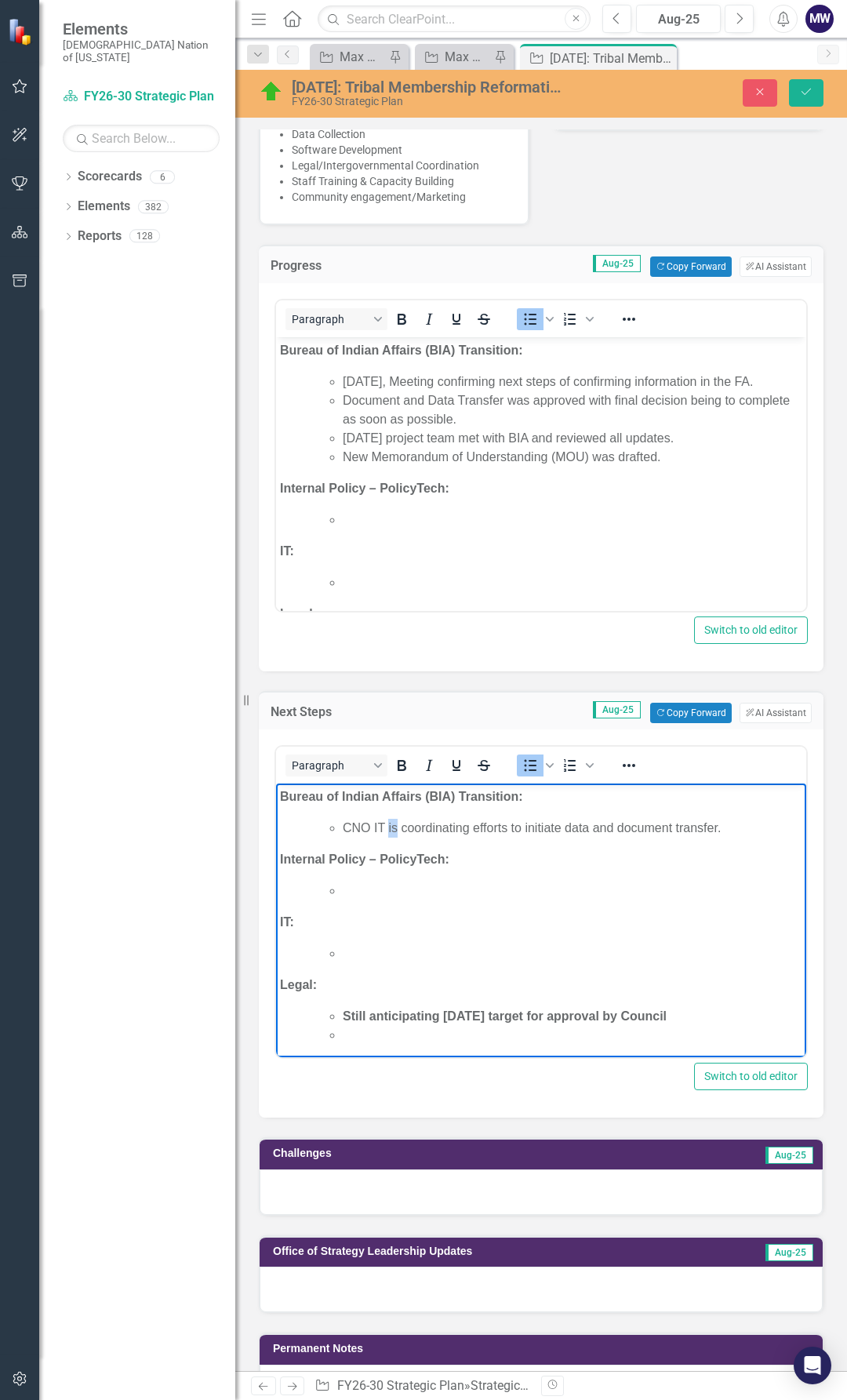
drag, startPoint x: 398, startPoint y: 829, endPoint x: 388, endPoint y: 830, distance: 10.0
click at [388, 830] on li "CNO IT is coordinating efforts to initiate data and document transfer." at bounding box center [573, 829] width 460 height 19
click at [774, 837] on body "Bureau of Indian Affairs (BIA) Transition: CNO IT will be coordinating efforts …" at bounding box center [541, 986] width 530 height 403
click at [765, 830] on li "CNO IT will be coordinating efforts to initiate data and document transfer." at bounding box center [573, 829] width 460 height 19
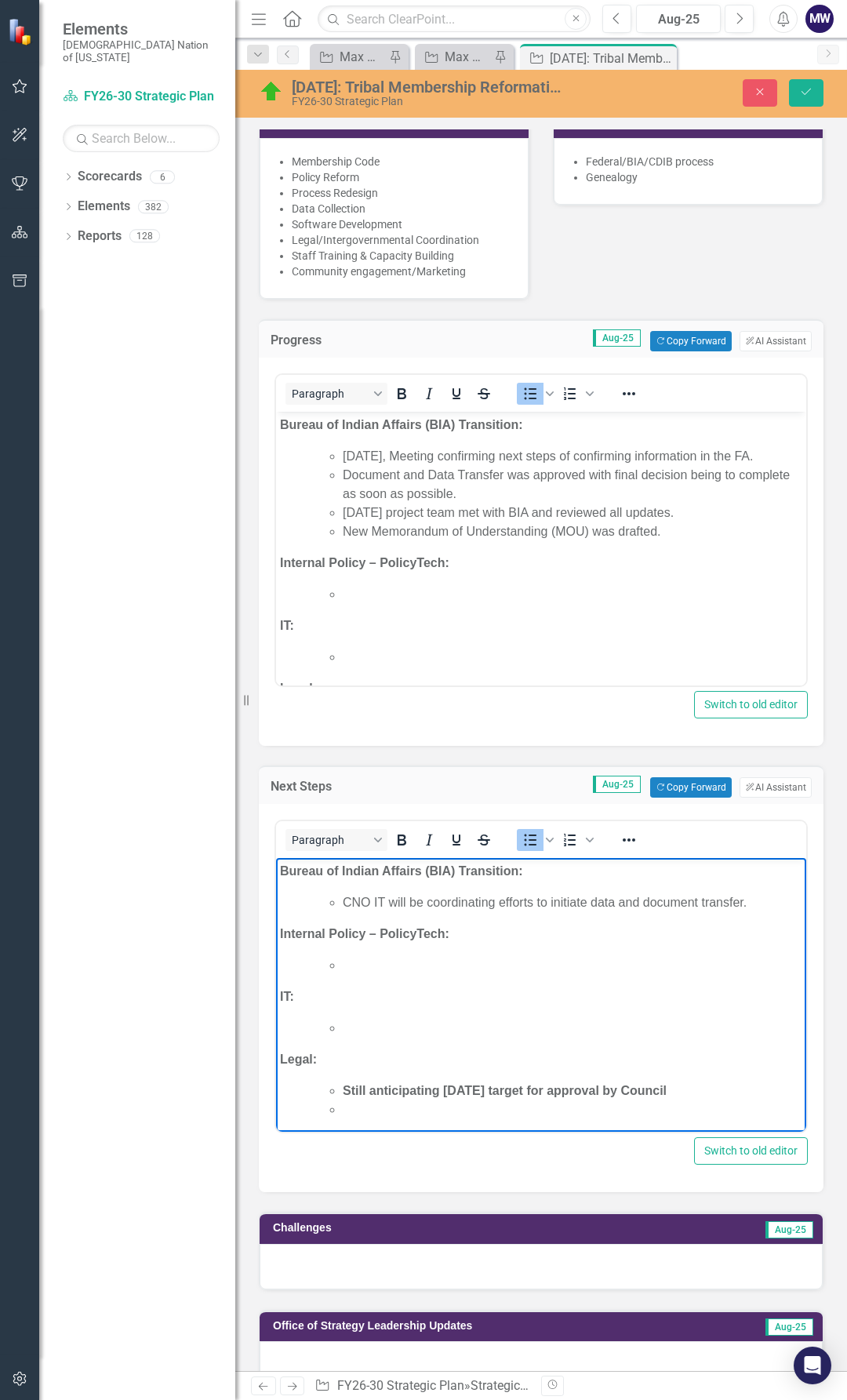
scroll to position [470, 0]
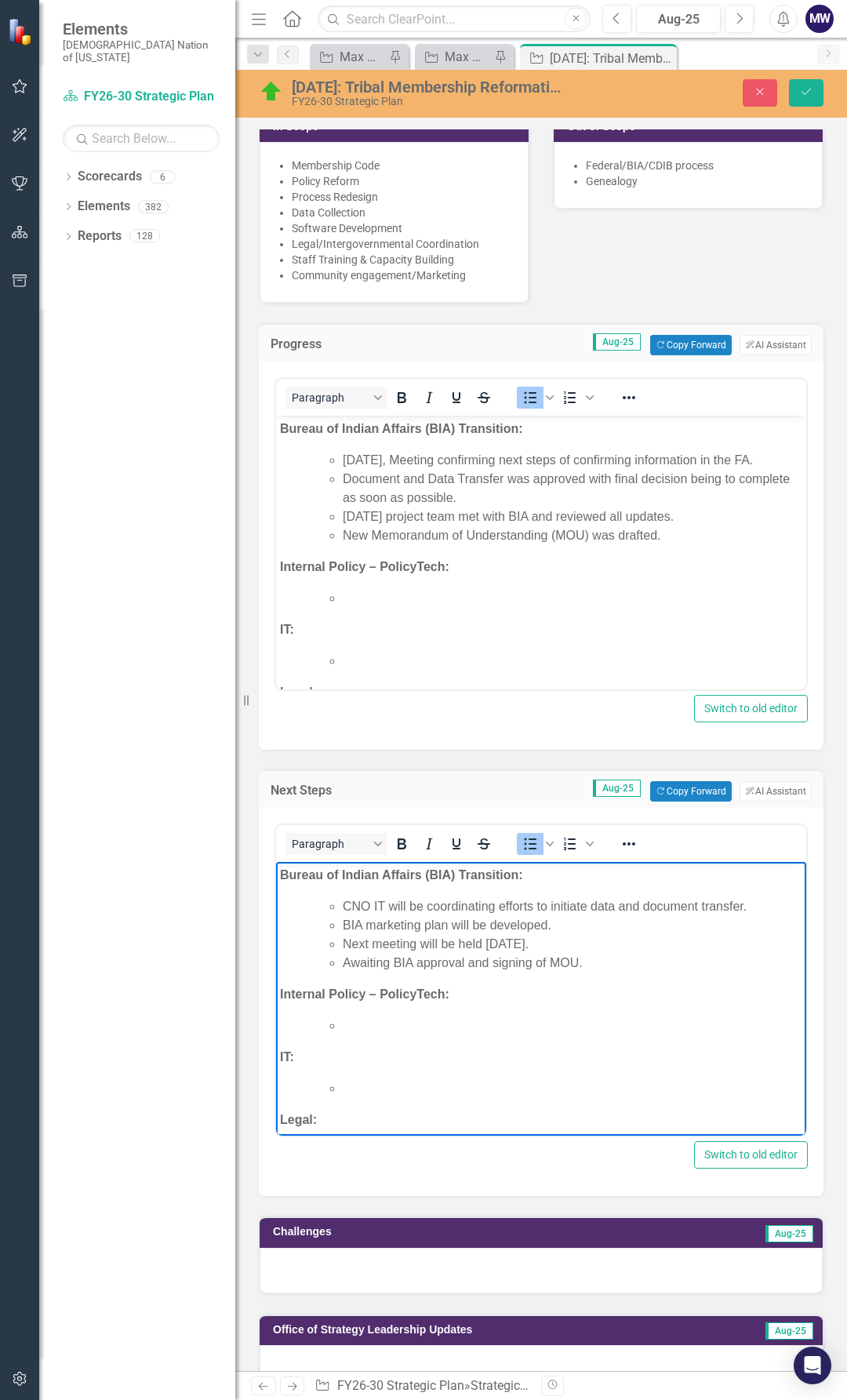
click at [552, 967] on li "Awaiting BIA approval and signing of MOU." at bounding box center [573, 964] width 460 height 19
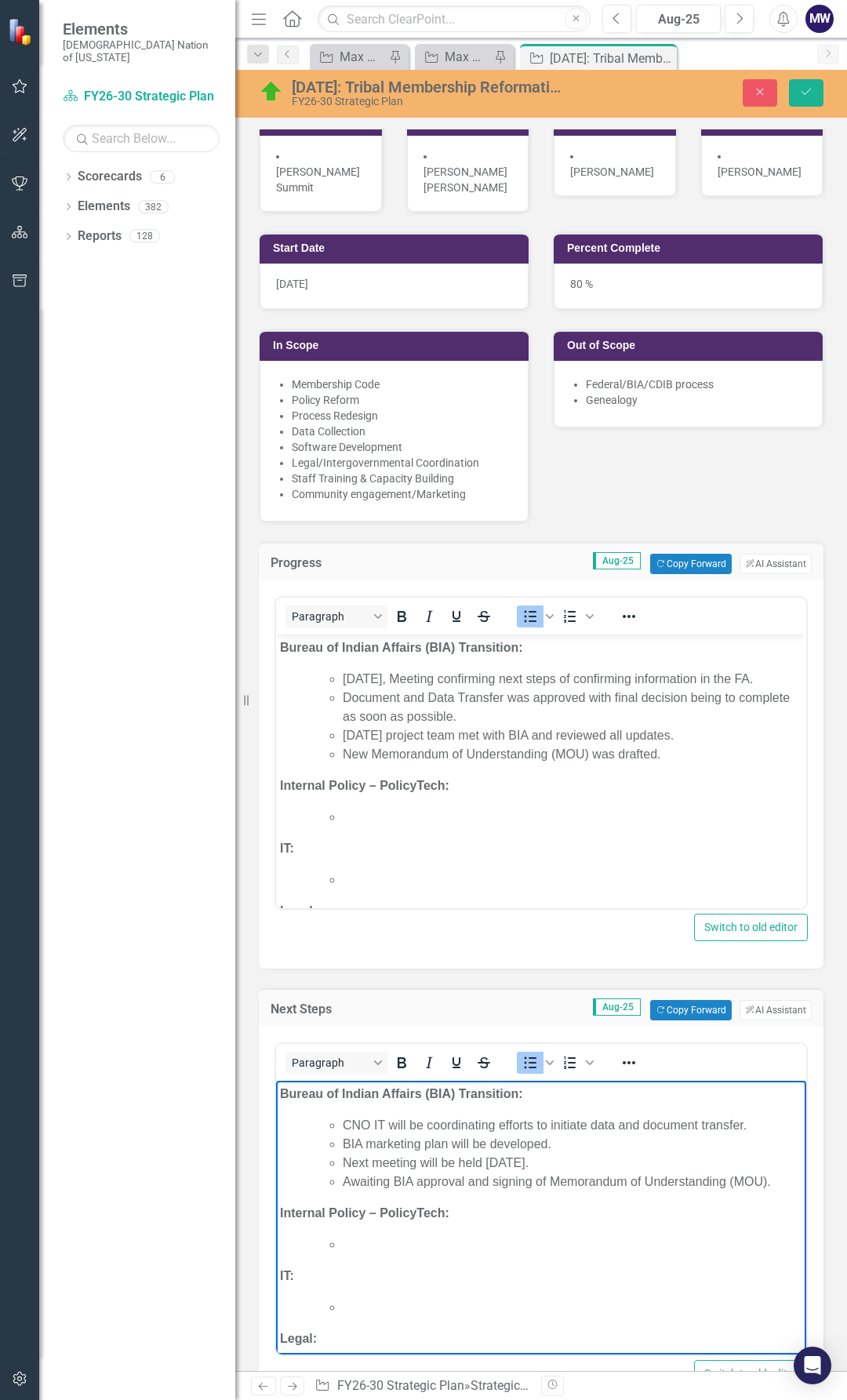
scroll to position [236, 0]
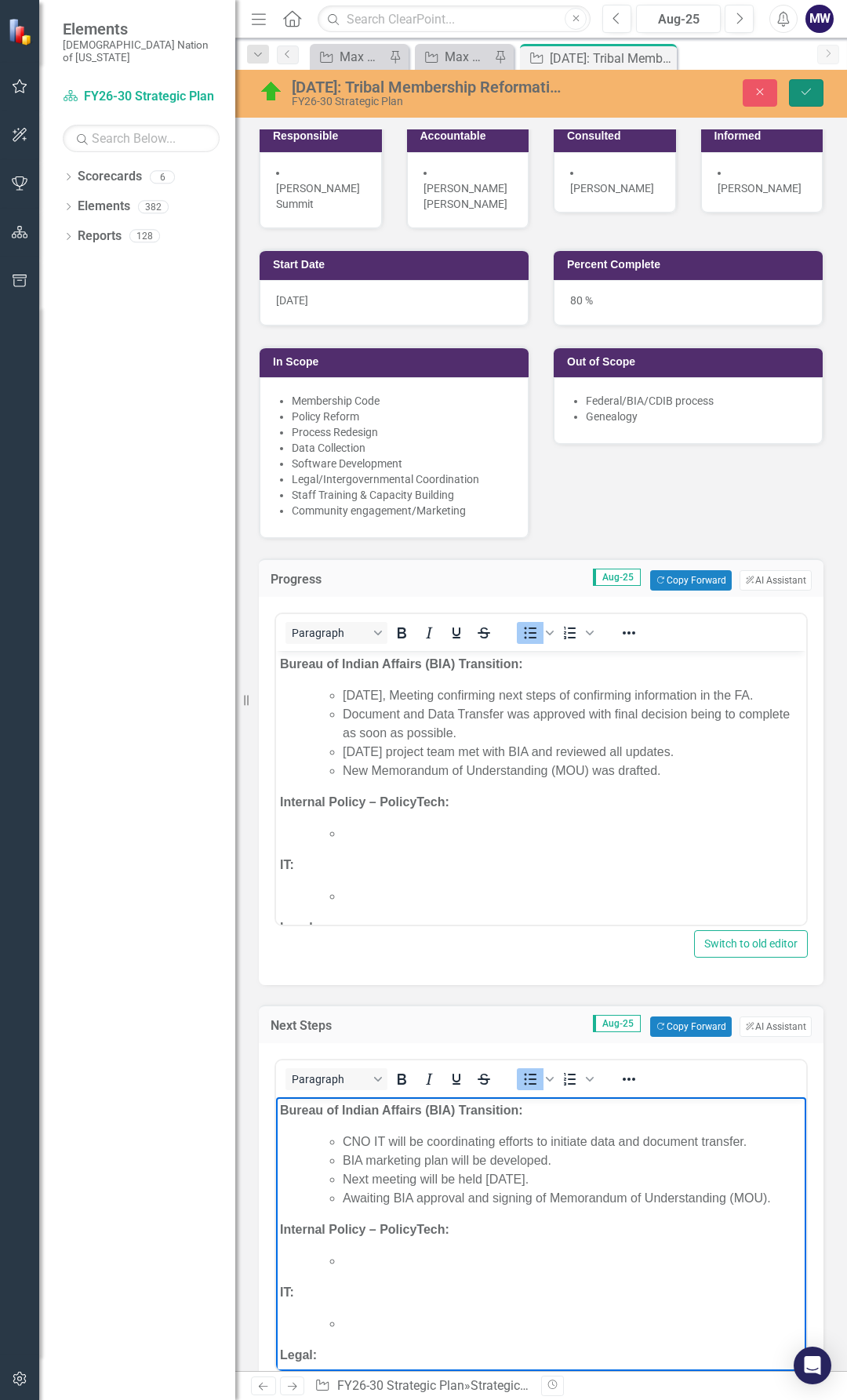
click at [802, 92] on icon "submit" at bounding box center [807, 92] width 9 height 6
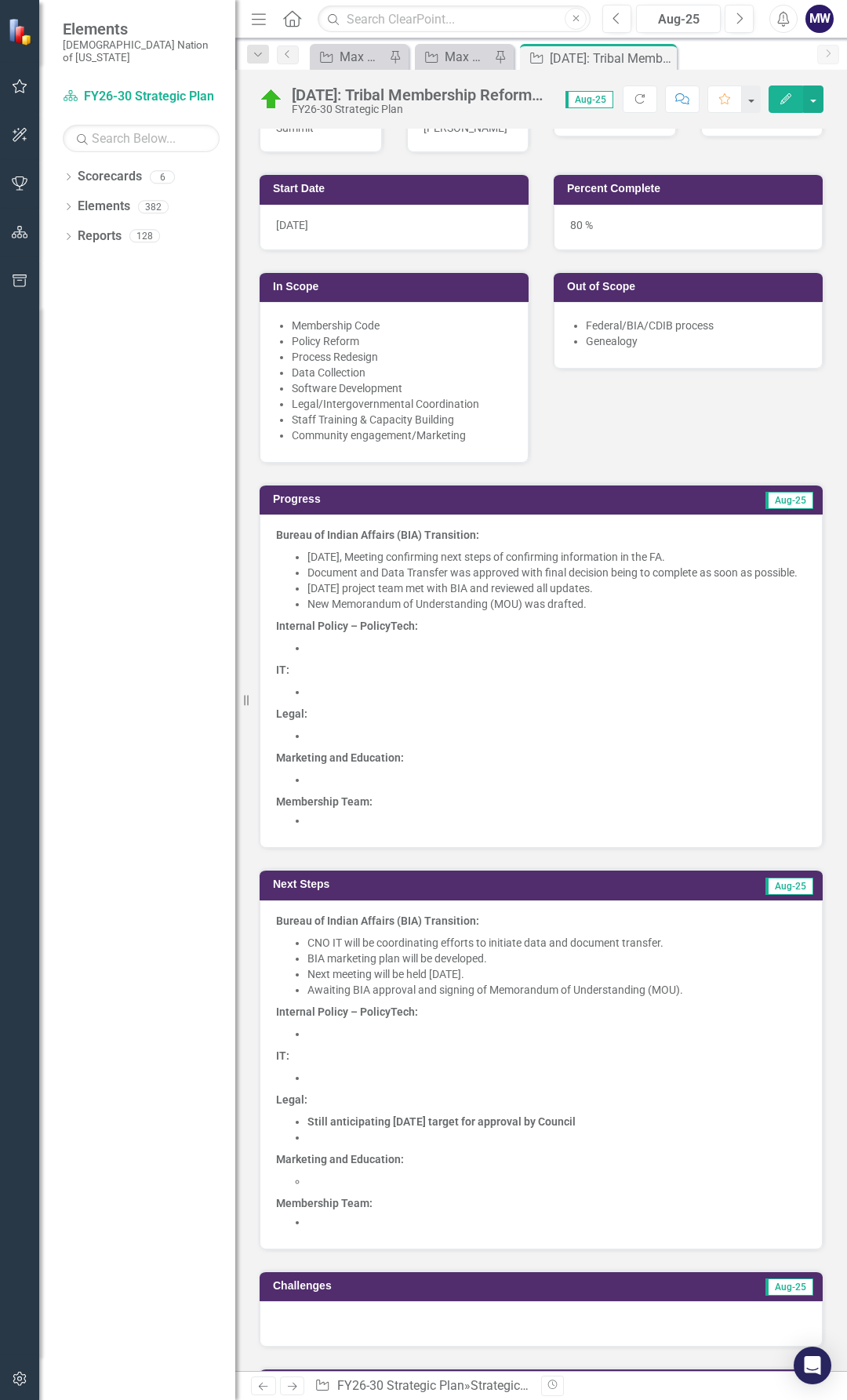
scroll to position [314, 0]
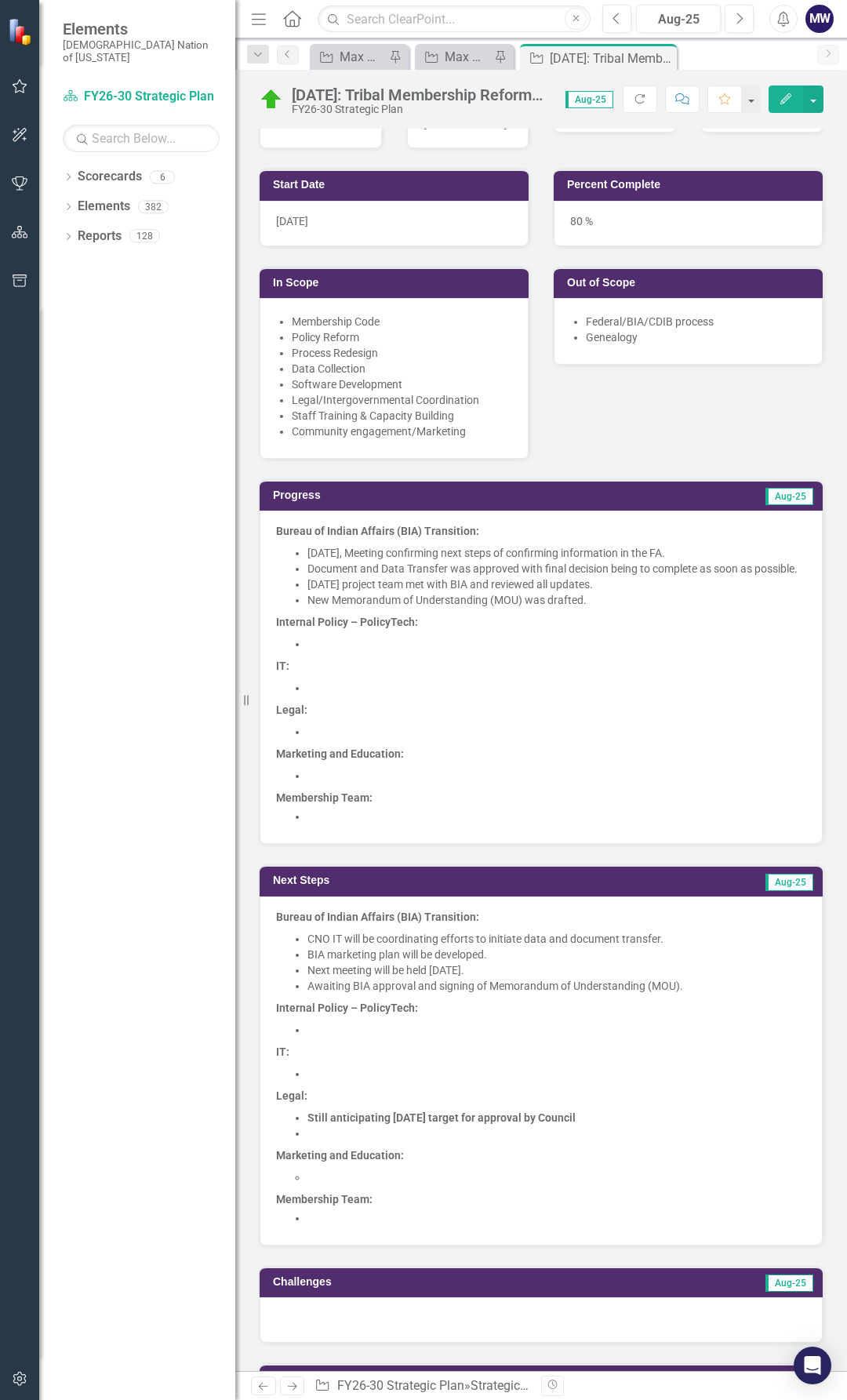
click at [687, 562] on li "Document and Data Transfer was approved with final decision being to complete a…" at bounding box center [556, 569] width 499 height 16
click at [665, 551] on span "[DATE], Meeting confirming next steps of confirming information in the FA." at bounding box center [486, 553] width 358 height 13
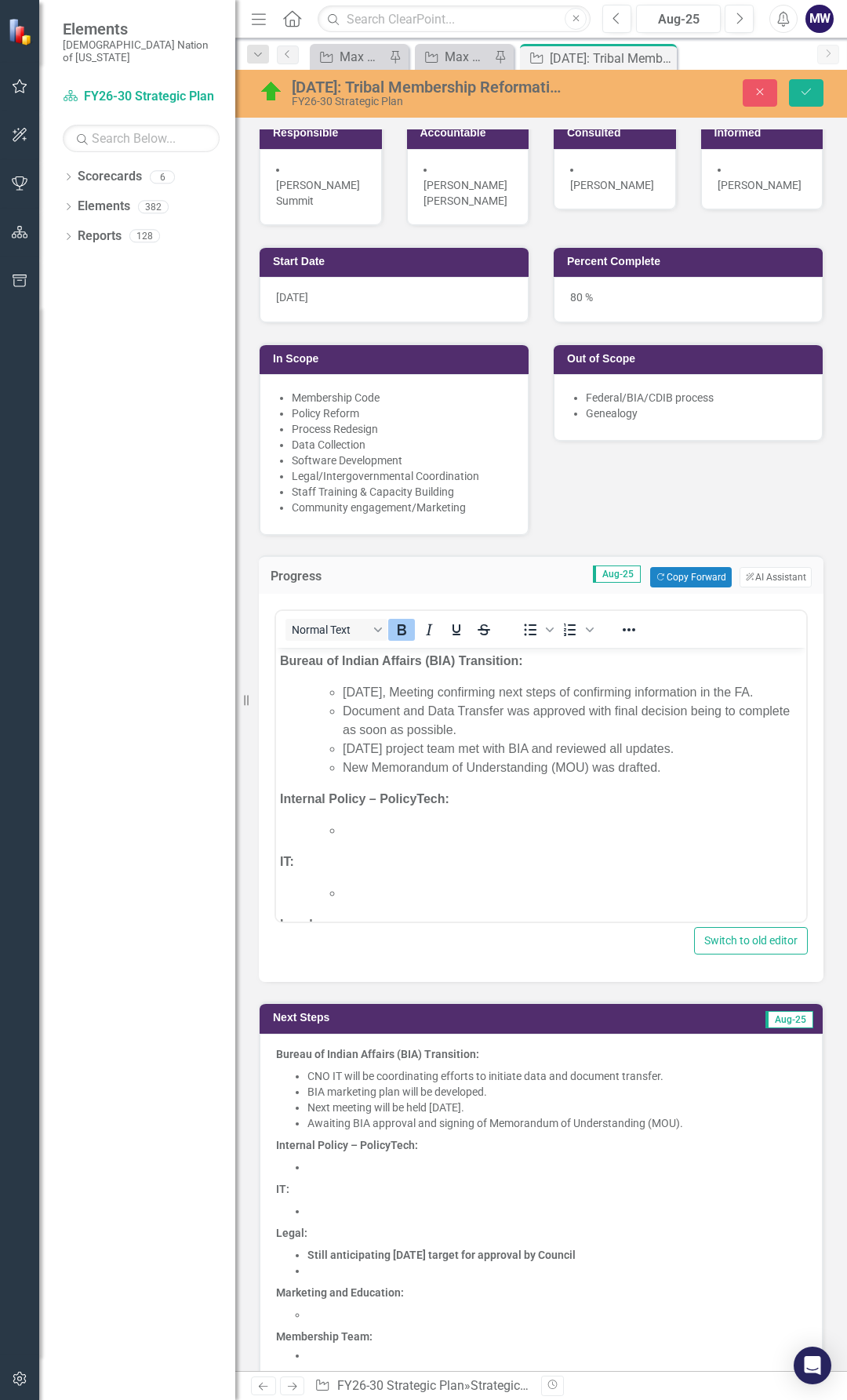
scroll to position [236, 0]
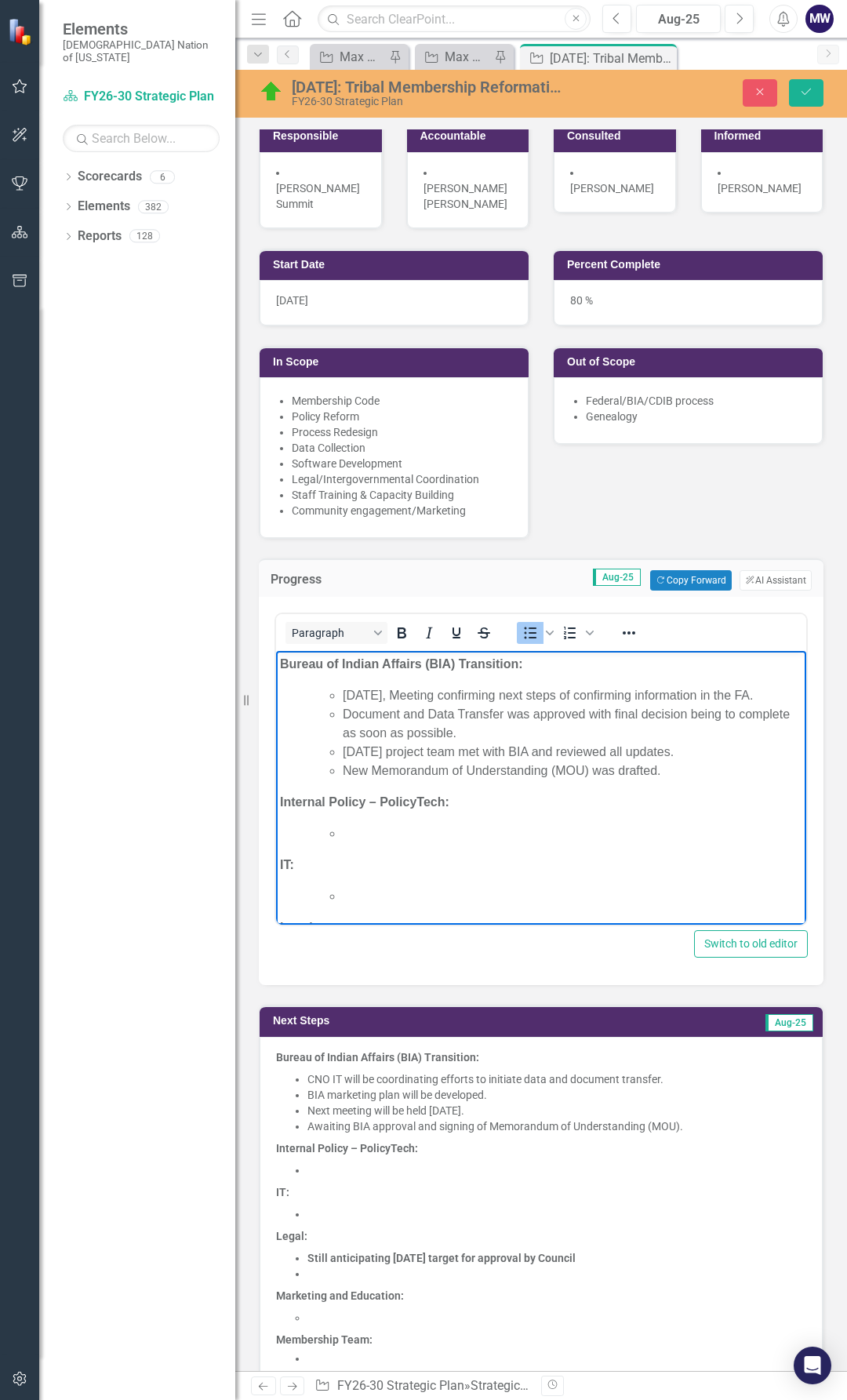
drag, startPoint x: 358, startPoint y: 717, endPoint x: 604, endPoint y: 698, distance: 246.7
click at [604, 698] on span "[DATE], Meeting confirming next steps of confirming information in the FA." at bounding box center [548, 695] width 410 height 13
click at [521, 812] on p "Internal Policy – PolicyTech:" at bounding box center [541, 803] width 522 height 19
click at [799, 93] on button "Save" at bounding box center [807, 93] width 35 height 28
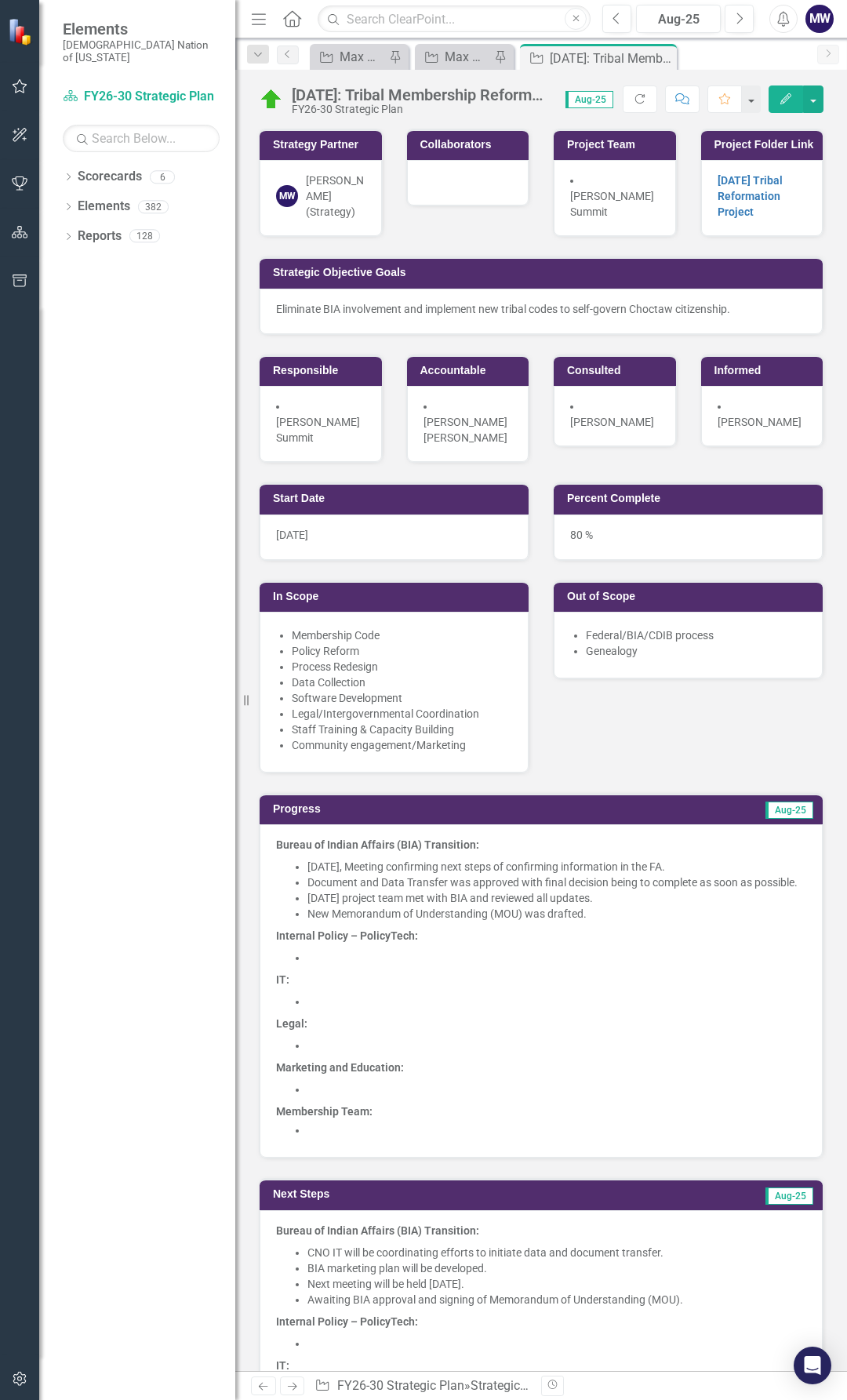
click at [332, 966] on li at bounding box center [556, 958] width 499 height 16
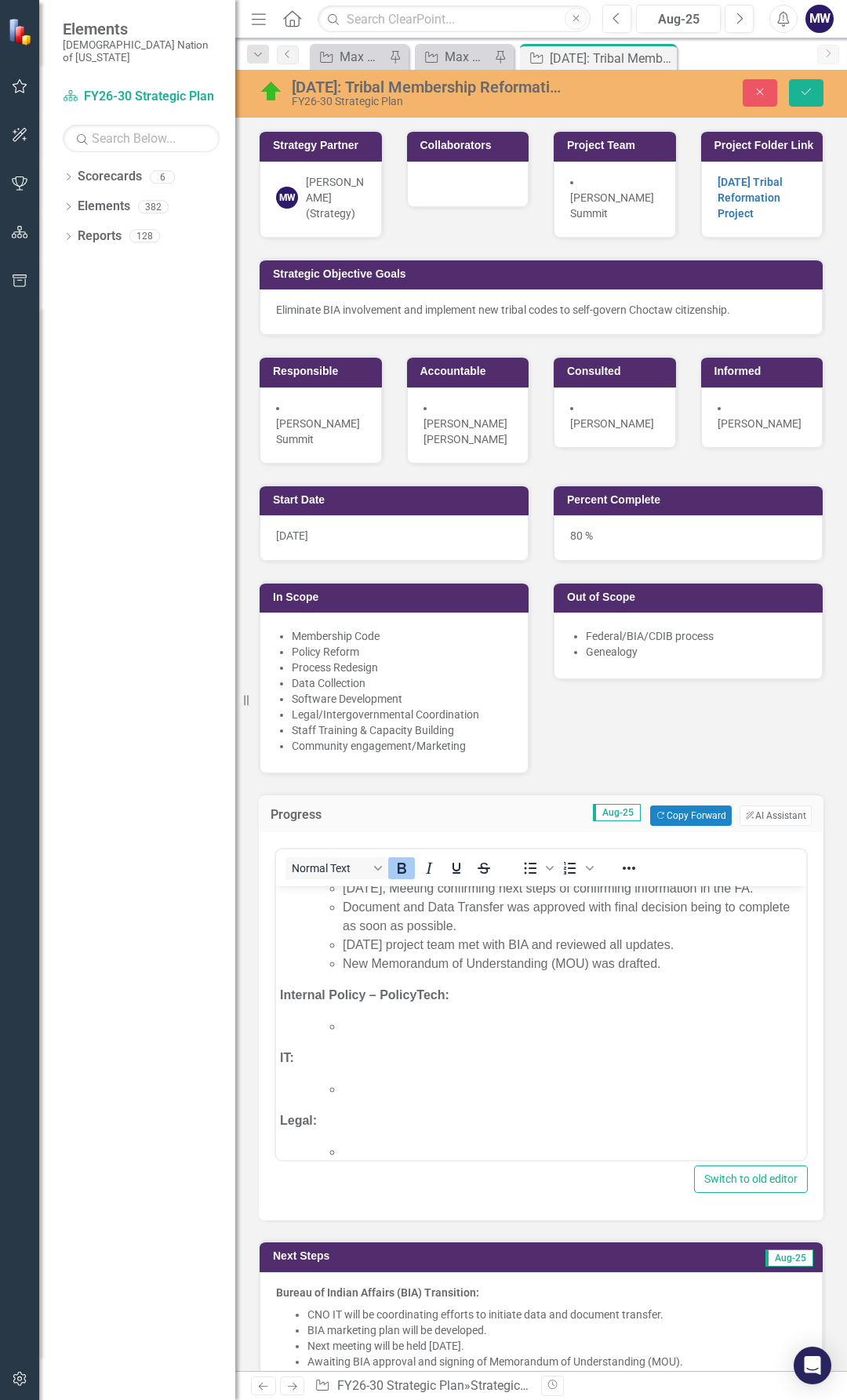
scroll to position [79, 0]
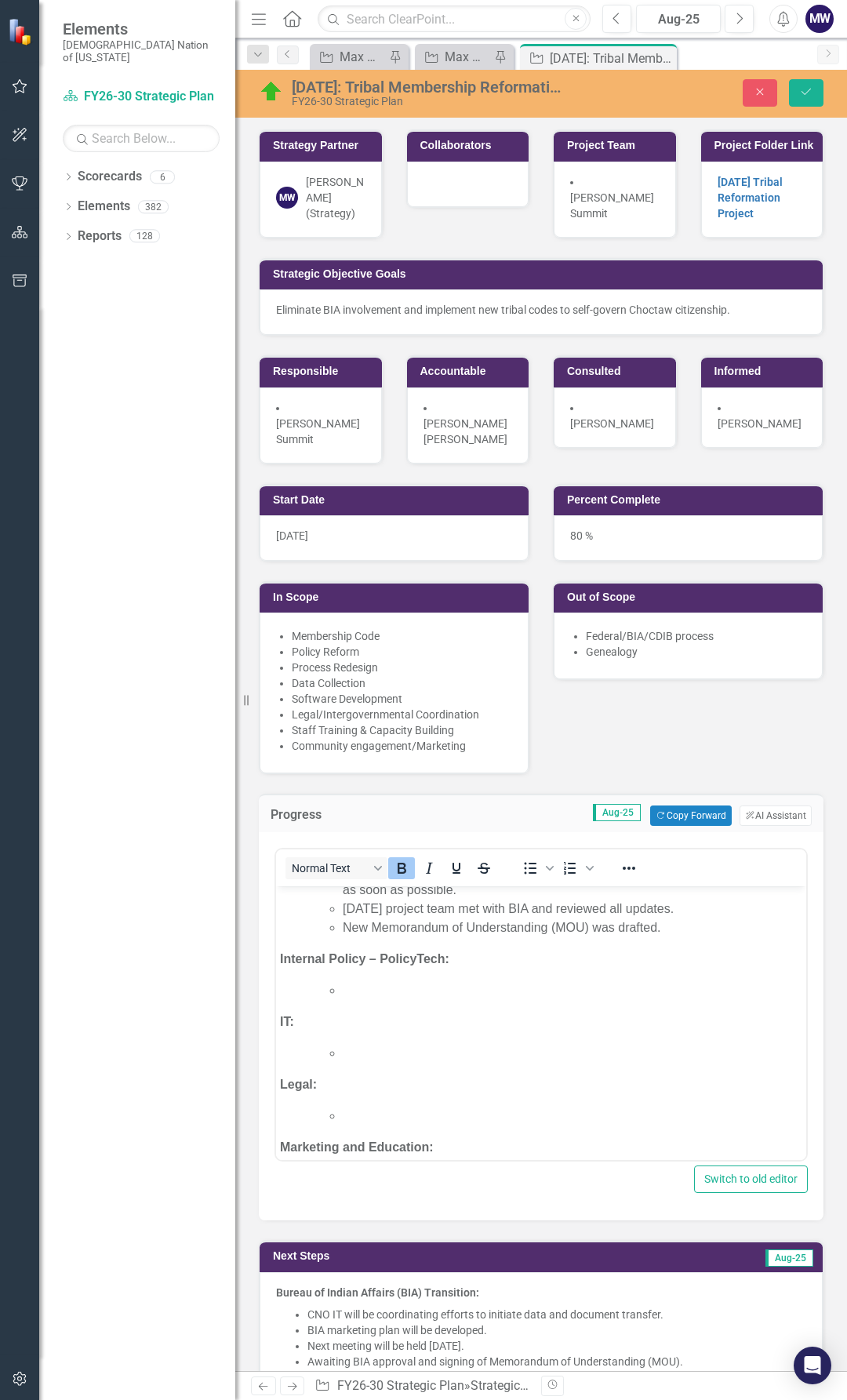
click at [388, 1001] on li "Rich Text Area. Press ALT-0 for help." at bounding box center [573, 991] width 460 height 19
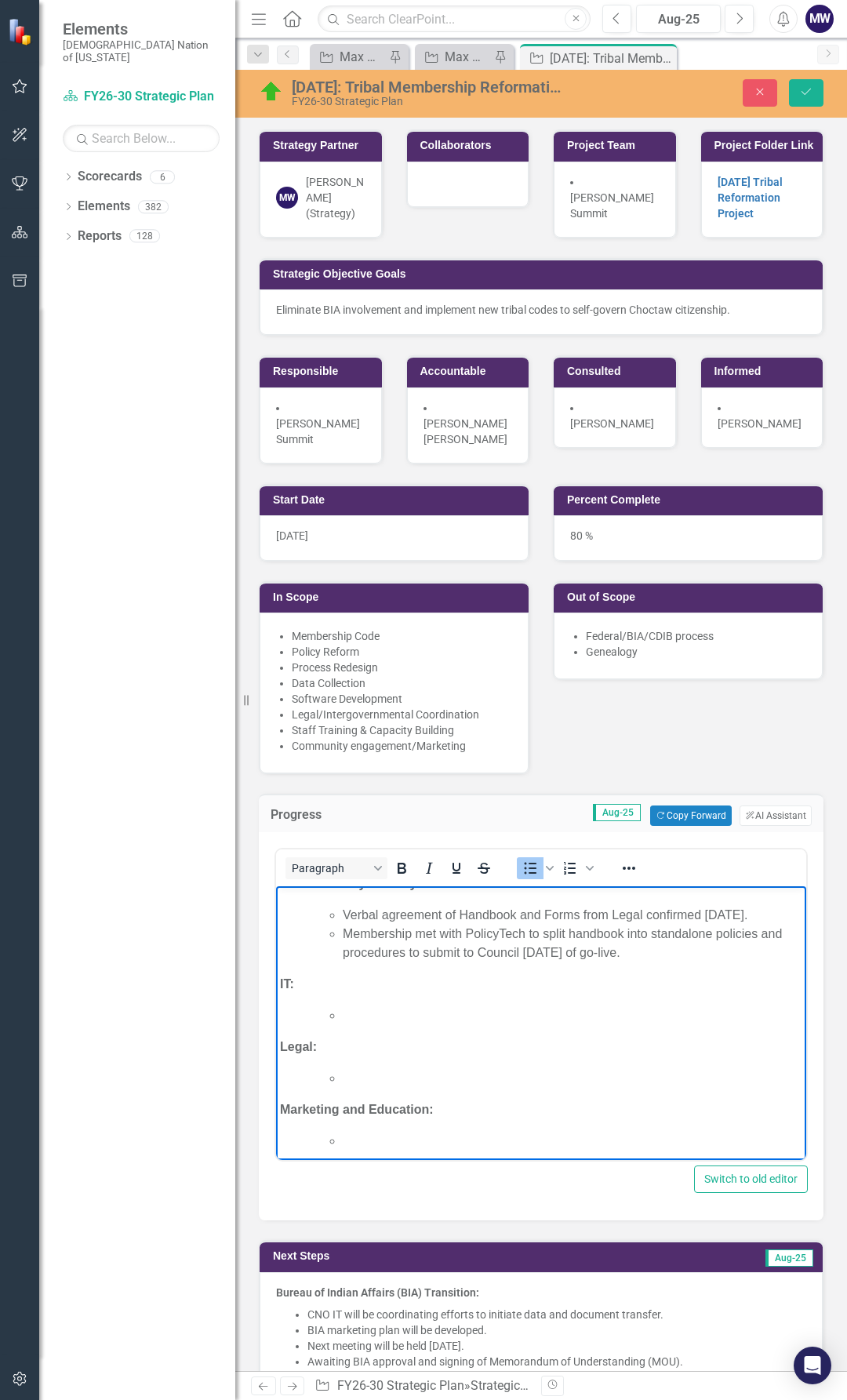
scroll to position [157, 0]
click at [708, 960] on li "Membership met with PolicyTech to split handbook into standalone policies and p…" at bounding box center [573, 941] width 460 height 38
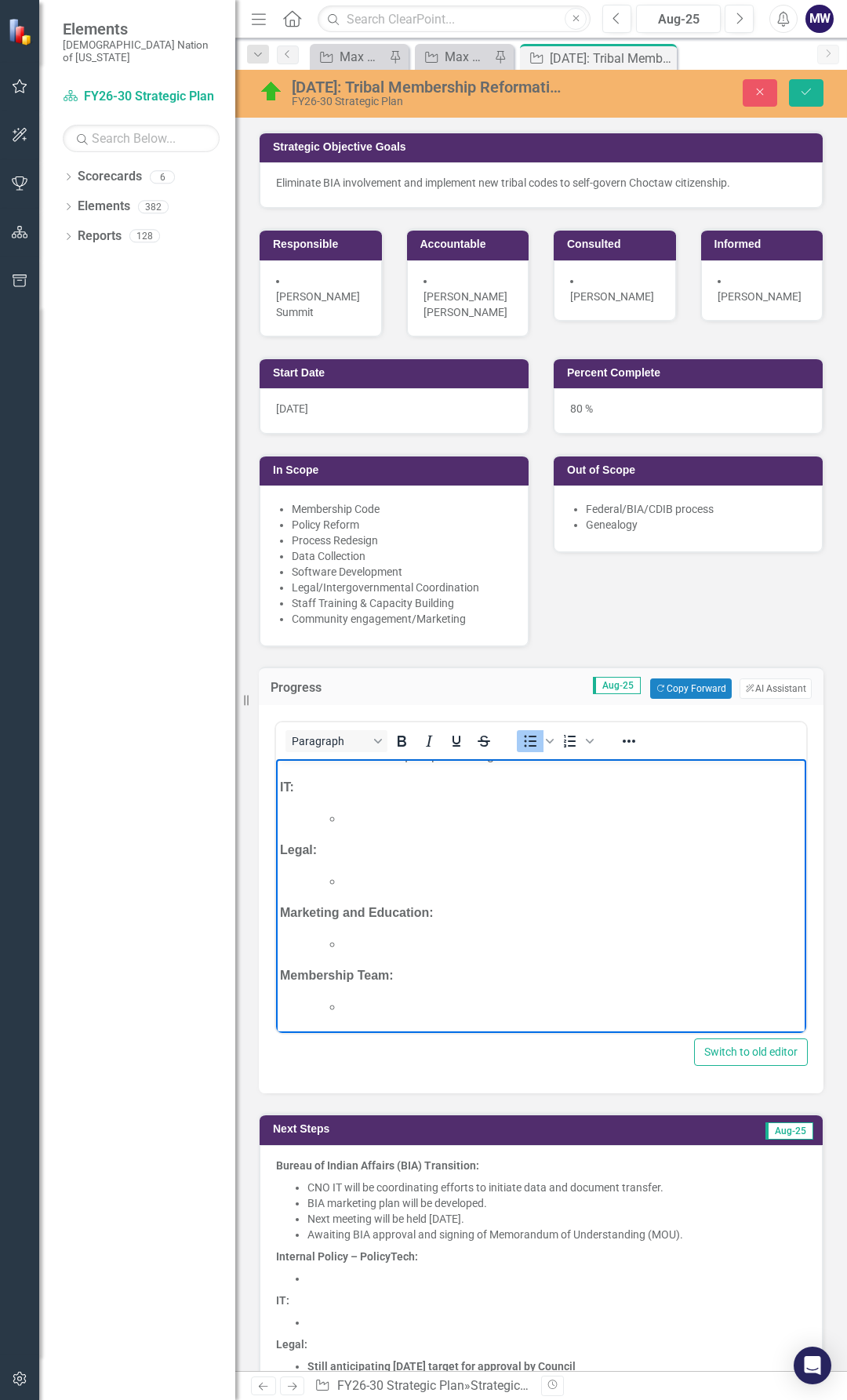
scroll to position [236, 0]
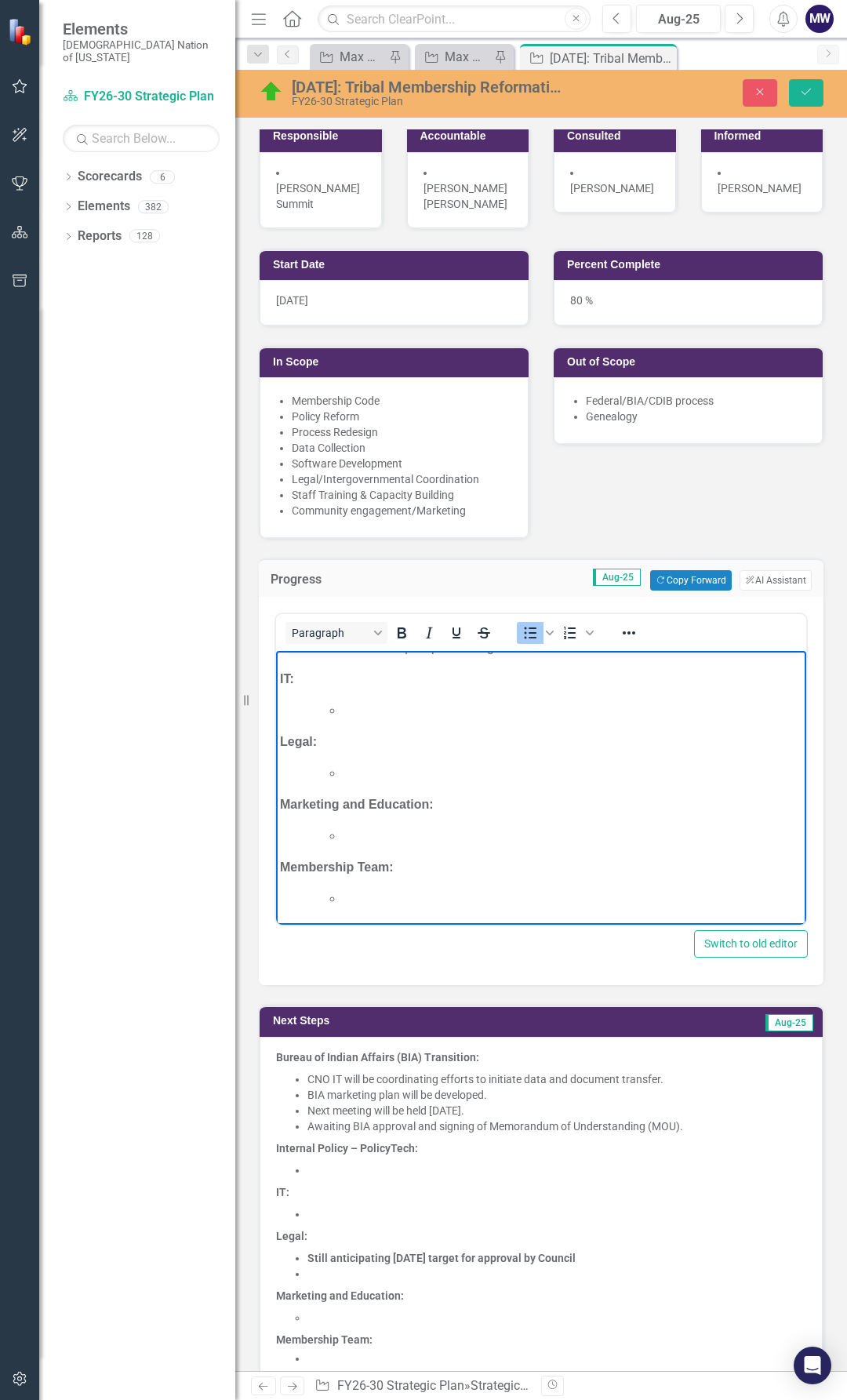
click at [349, 1168] on li at bounding box center [556, 1171] width 499 height 16
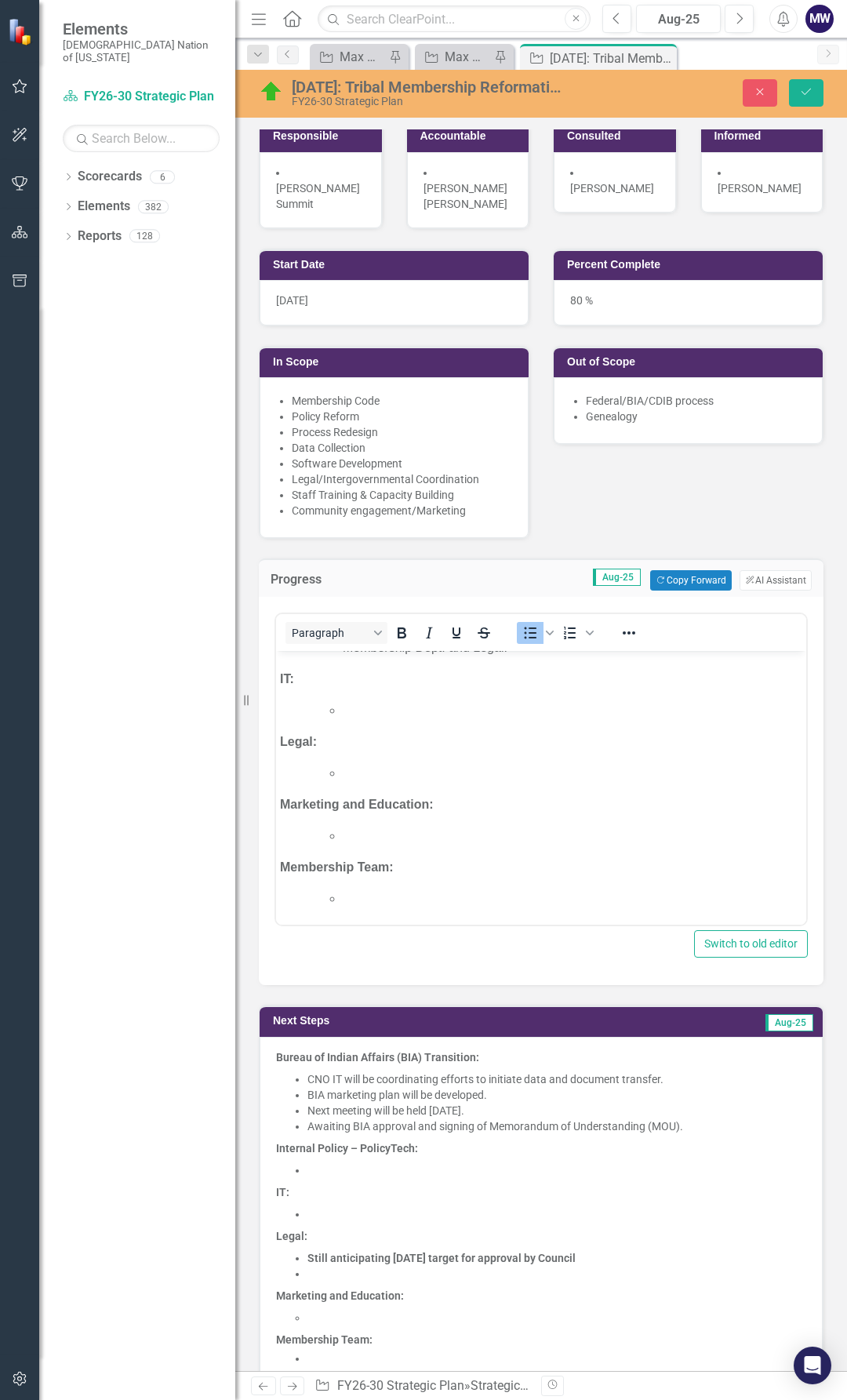
click at [349, 1168] on li at bounding box center [556, 1171] width 499 height 16
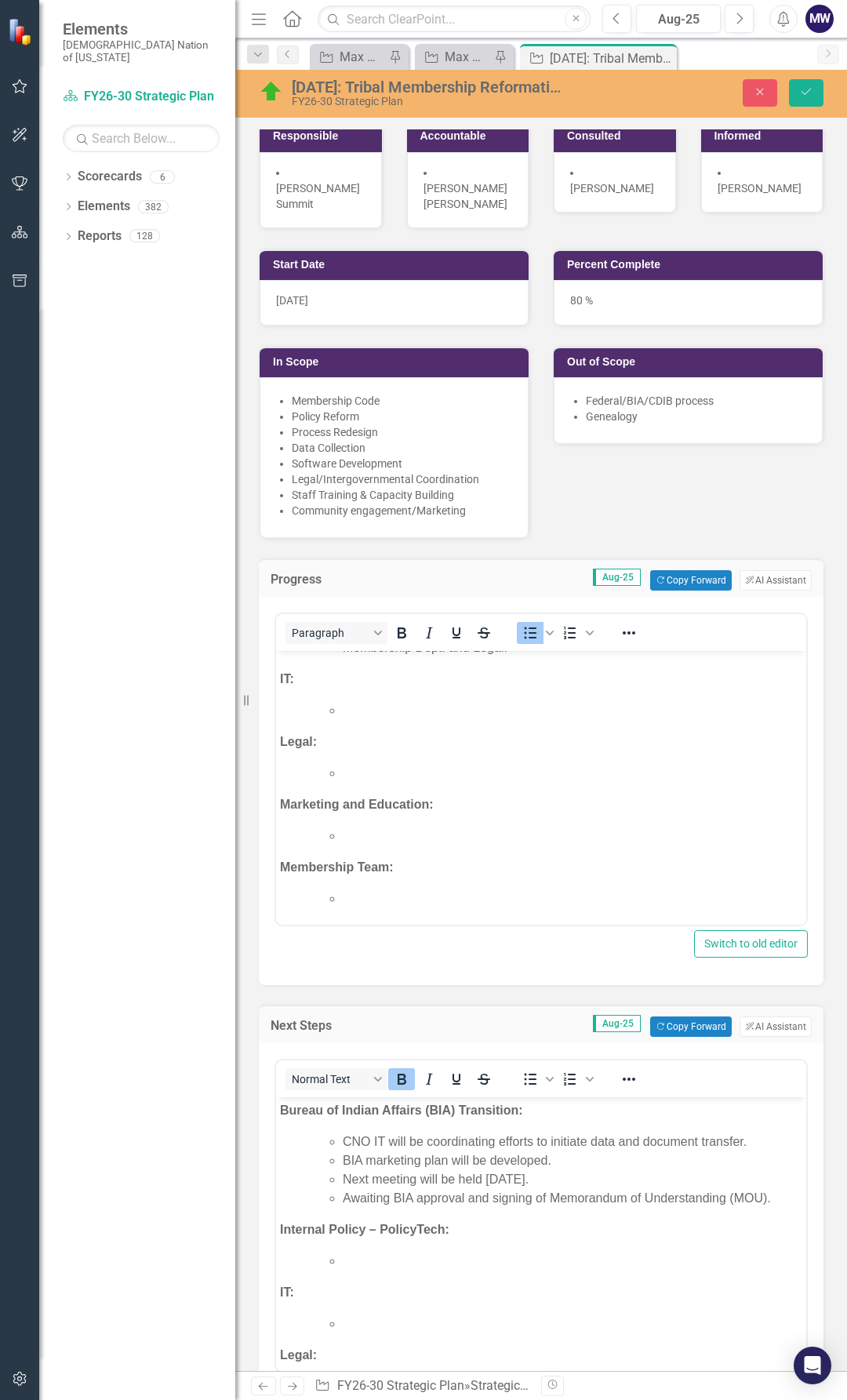
scroll to position [0, 0]
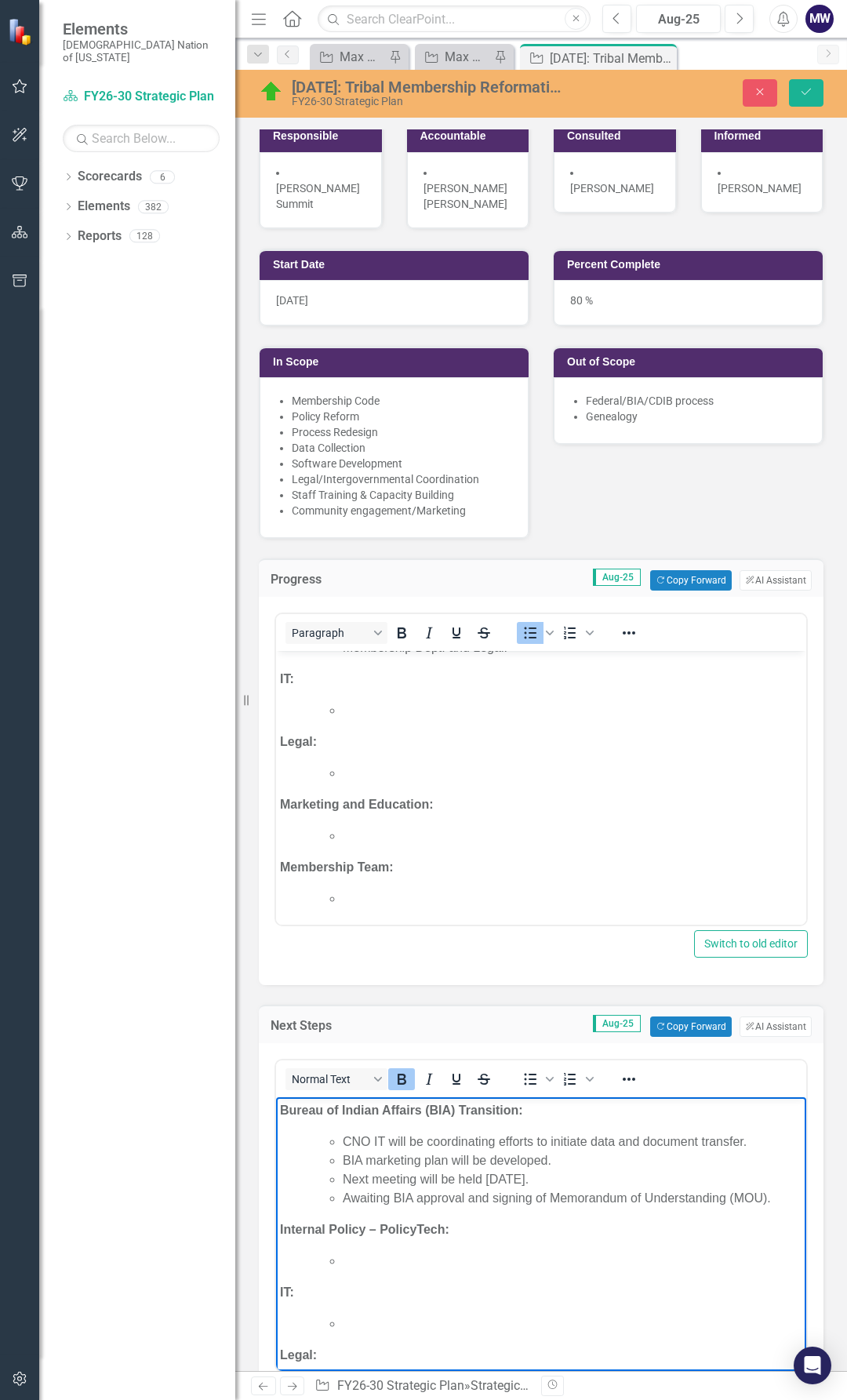
click at [377, 1273] on body "Bureau of Indian Affairs (BIA) Transition: CNO IT will be coordinating efforts …" at bounding box center [541, 1328] width 530 height 460
click at [389, 1261] on li "Rich Text Area. Press ALT-0 for help." at bounding box center [573, 1261] width 460 height 19
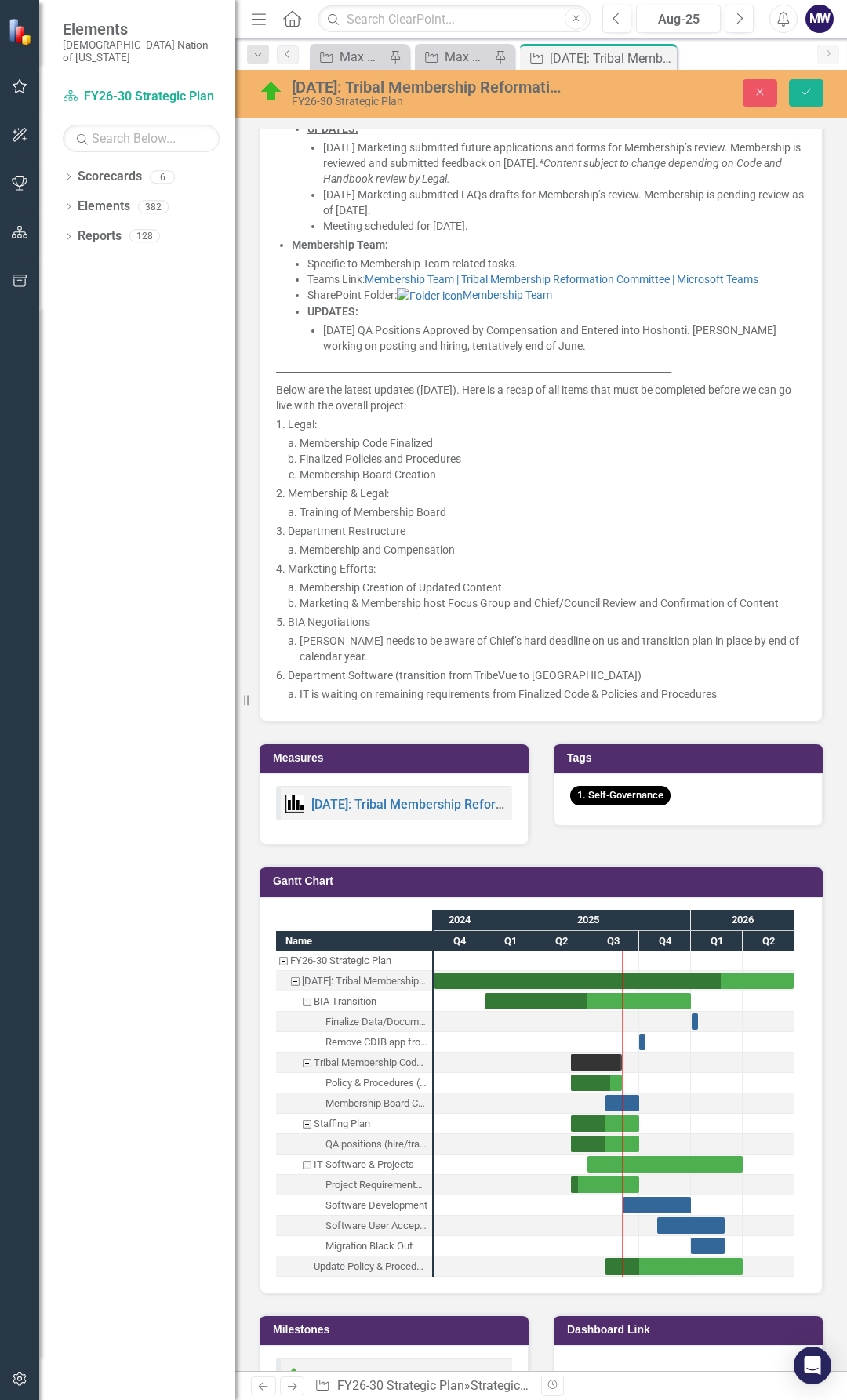
scroll to position [2510, 0]
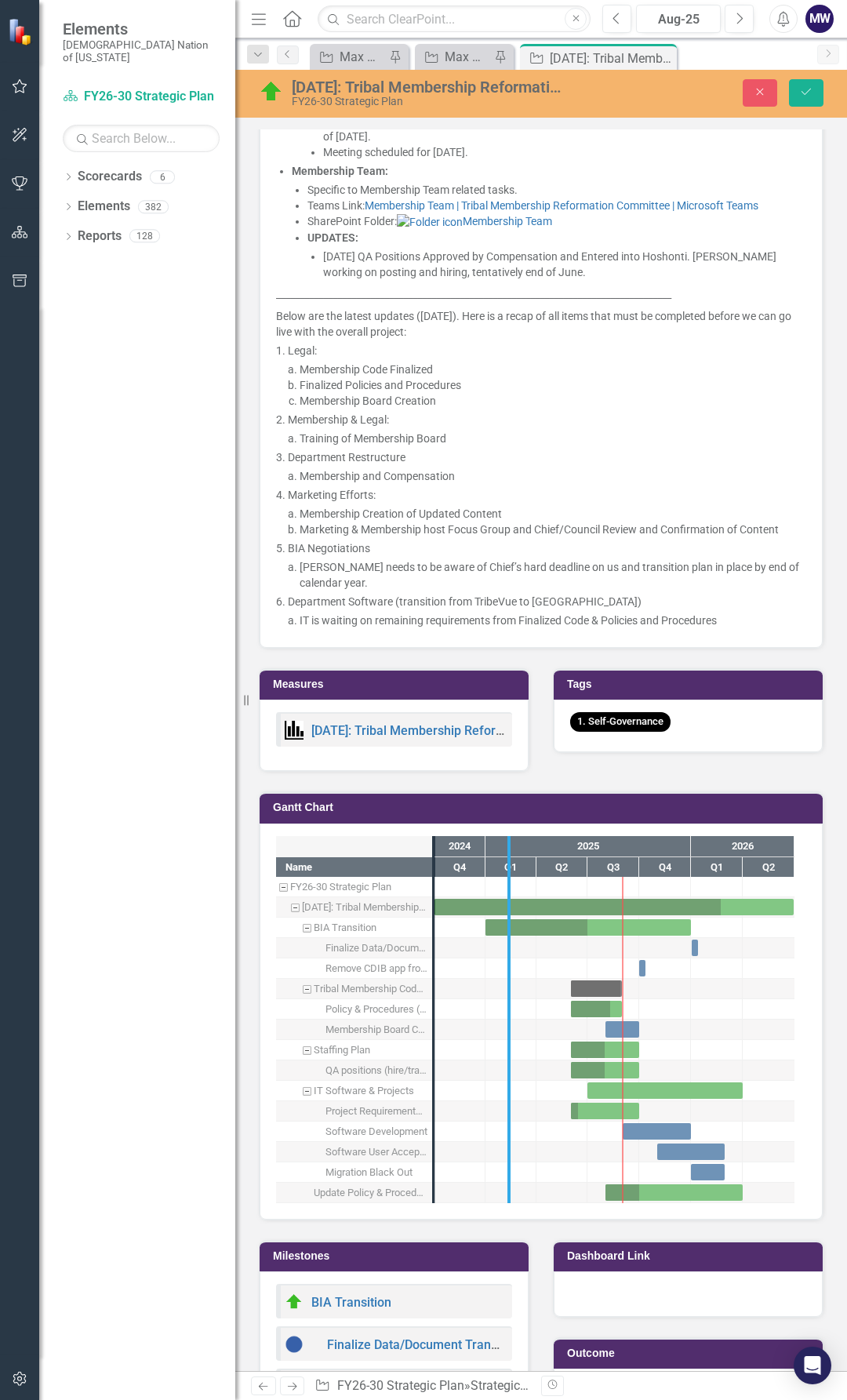
drag, startPoint x: 437, startPoint y: 1128, endPoint x: 513, endPoint y: 1129, distance: 76.0
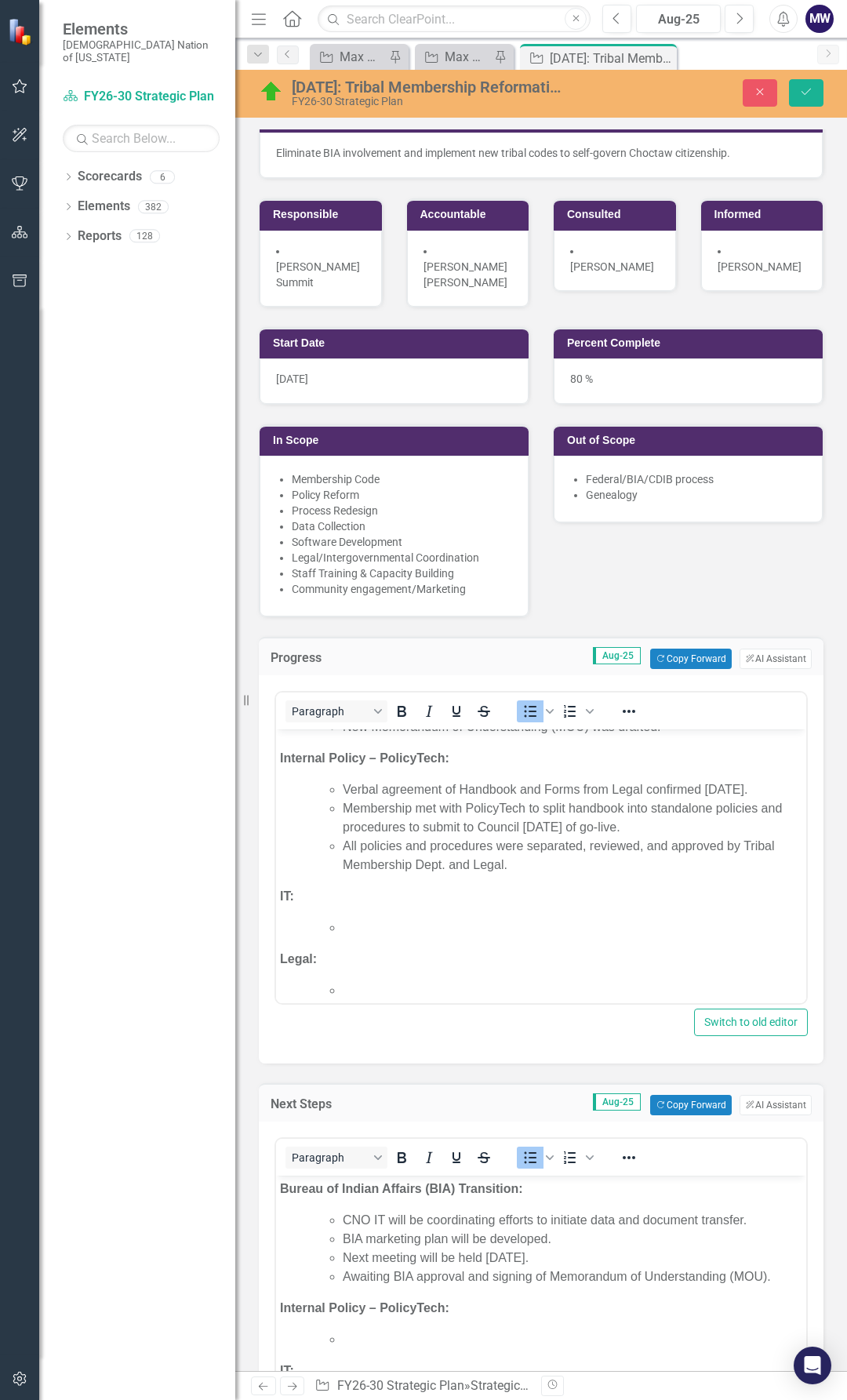
scroll to position [157, 0]
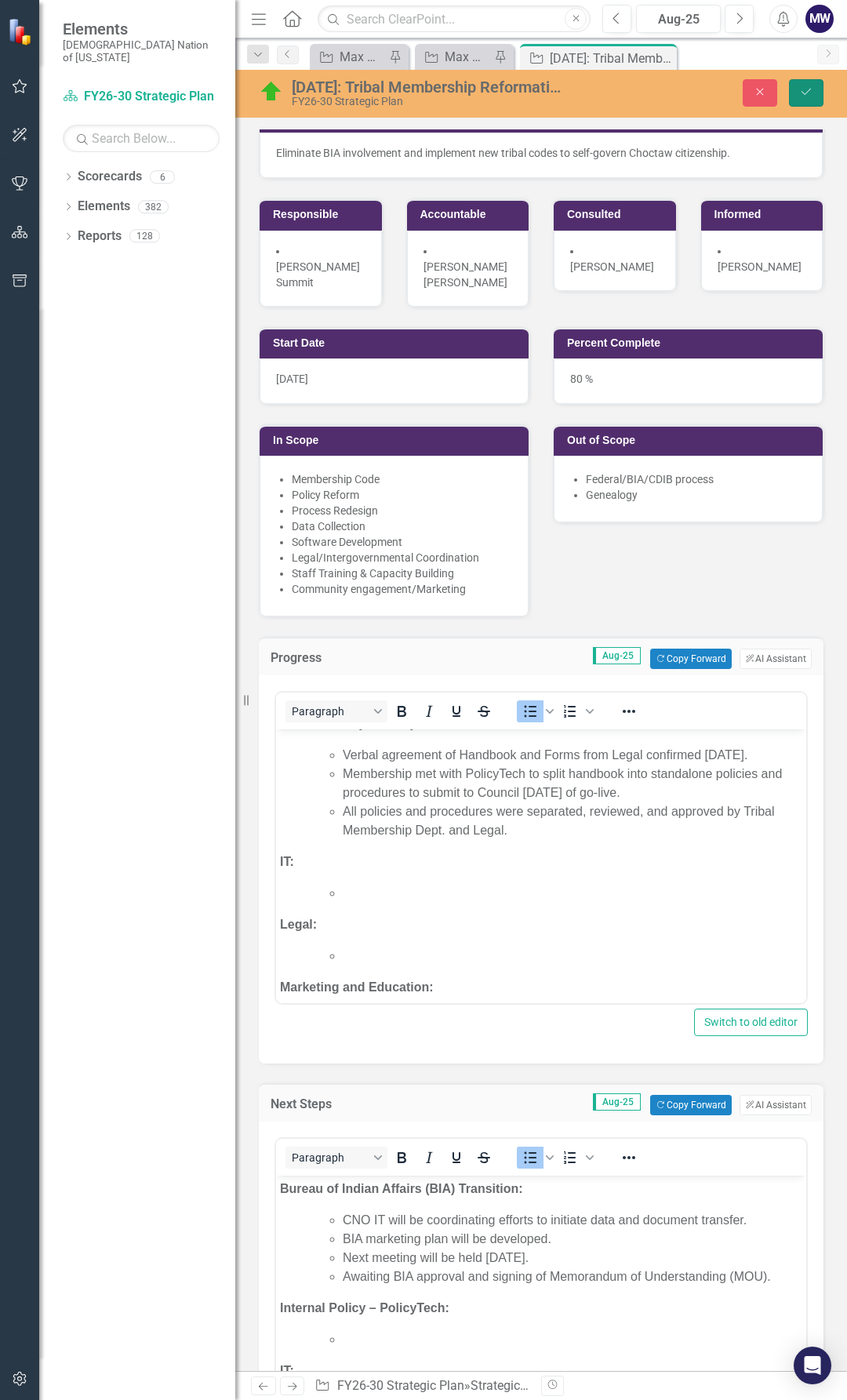
drag, startPoint x: 805, startPoint y: 92, endPoint x: 815, endPoint y: 526, distance: 434.1
click at [805, 92] on icon "Save" at bounding box center [807, 92] width 14 height 11
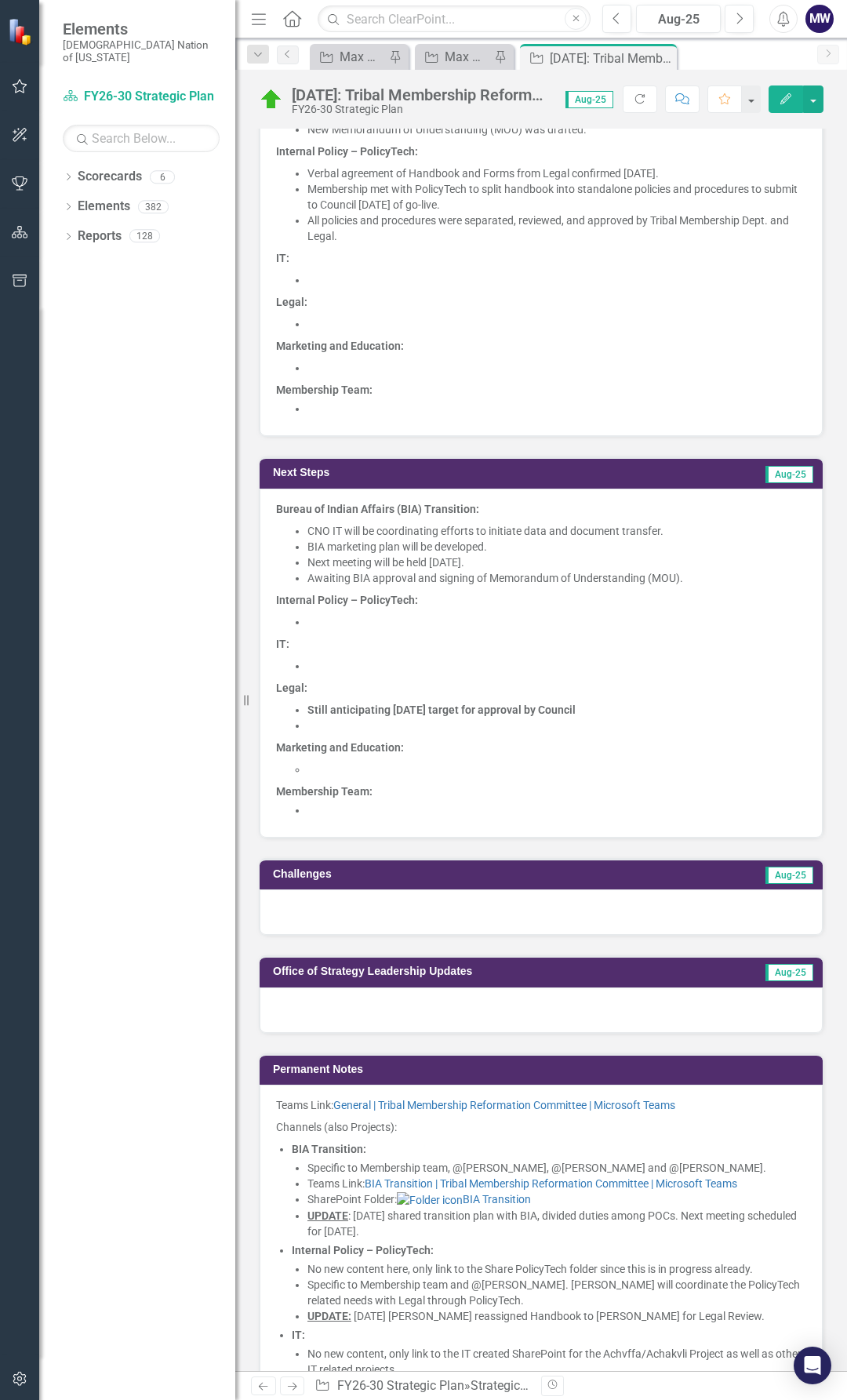
scroll to position [863, 0]
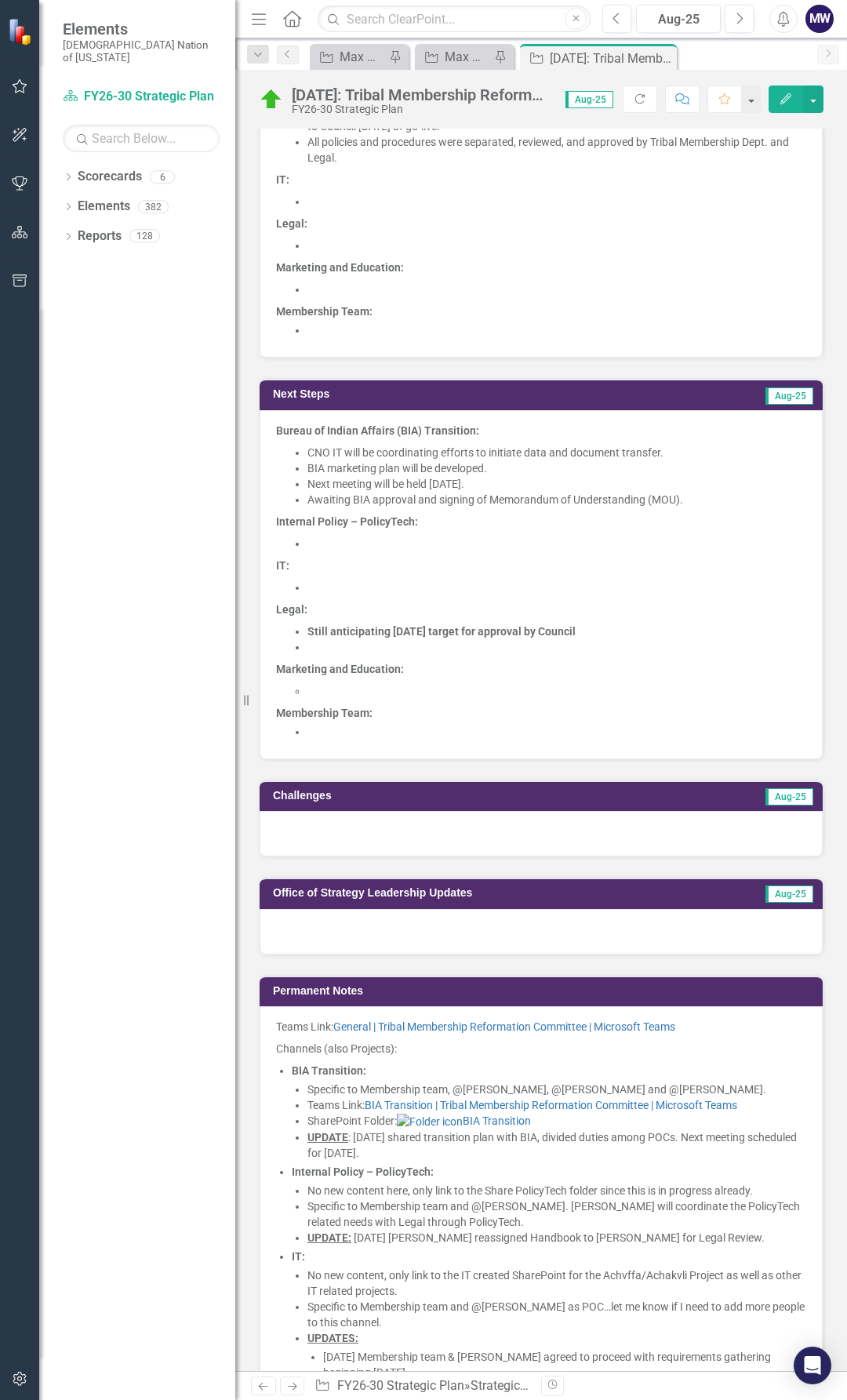
click at [395, 837] on div at bounding box center [541, 834] width 563 height 46
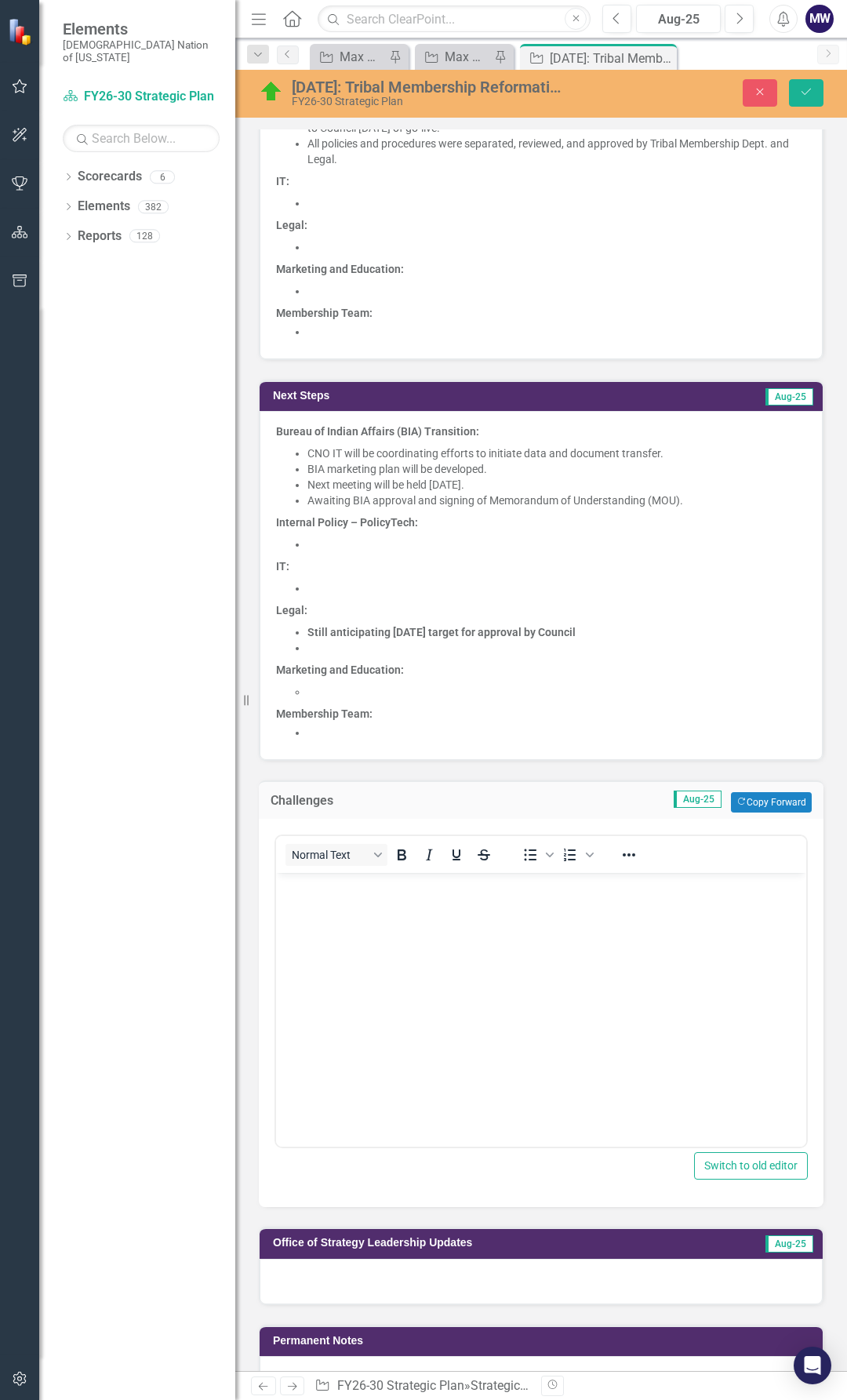
scroll to position [0, 0]
click at [400, 937] on body "Rich Text Area. Press ALT-0 for help." at bounding box center [541, 990] width 530 height 236
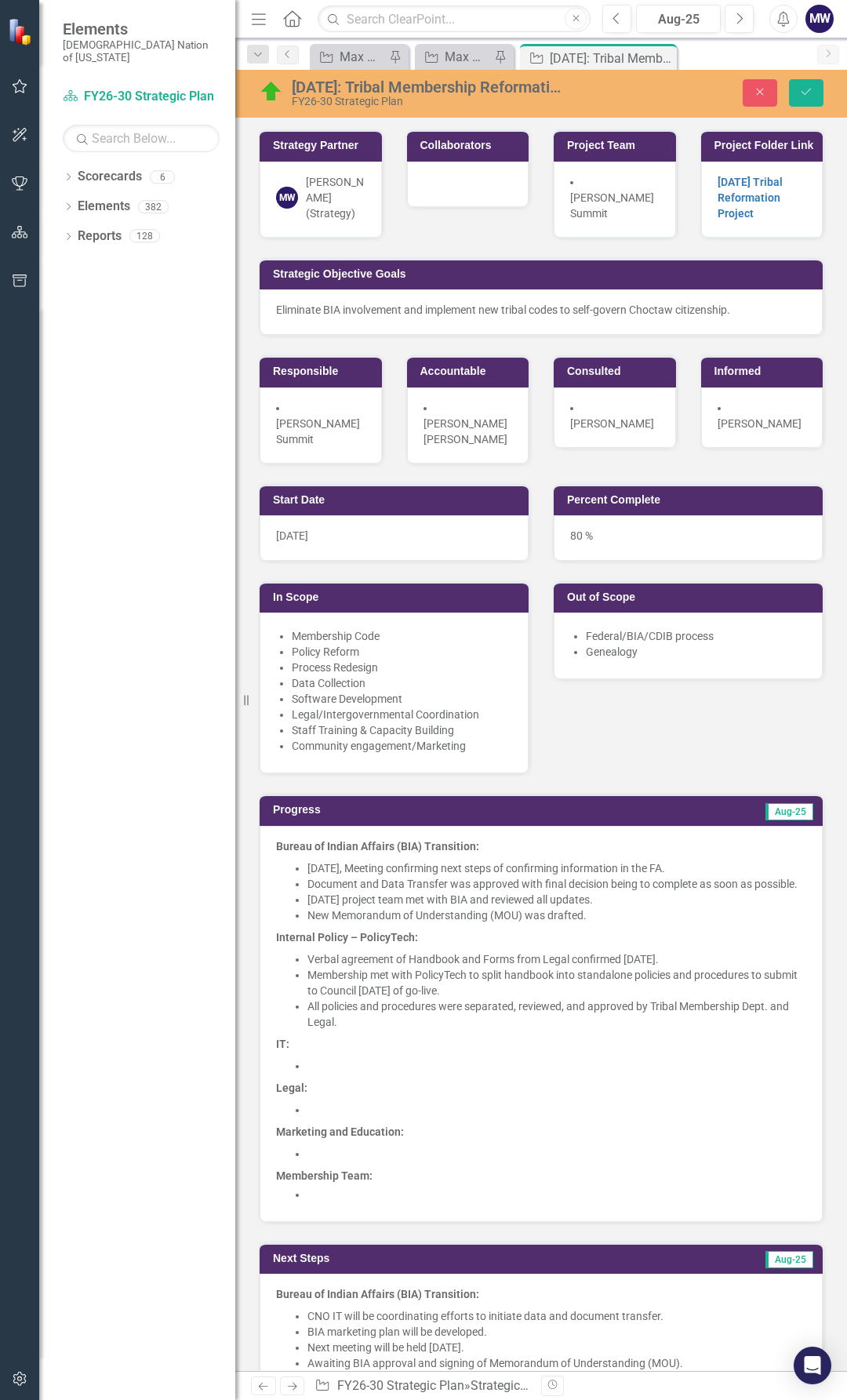
scroll to position [863, 0]
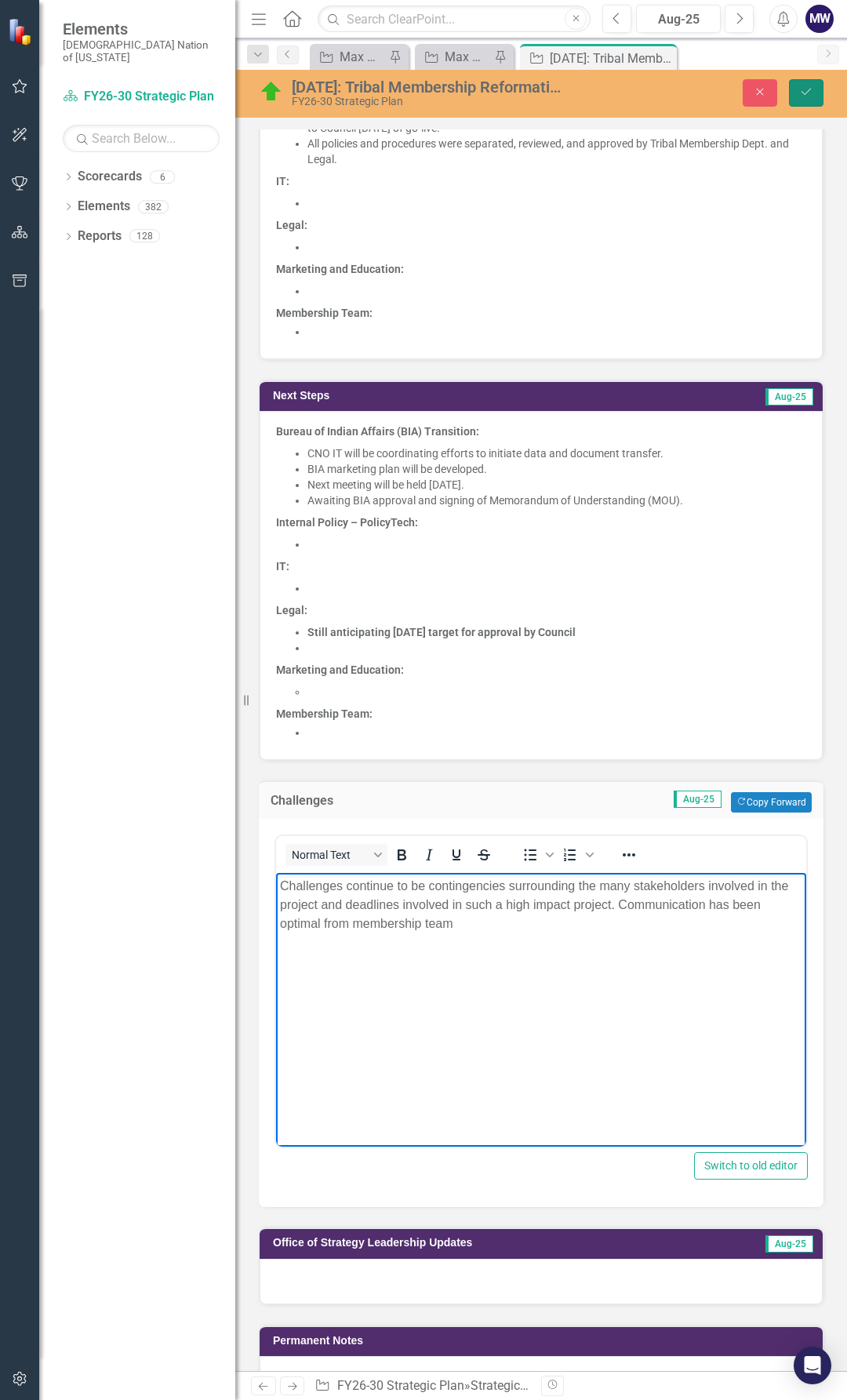
click at [803, 95] on icon "Save" at bounding box center [807, 92] width 14 height 11
